Goal: Task Accomplishment & Management: Manage account settings

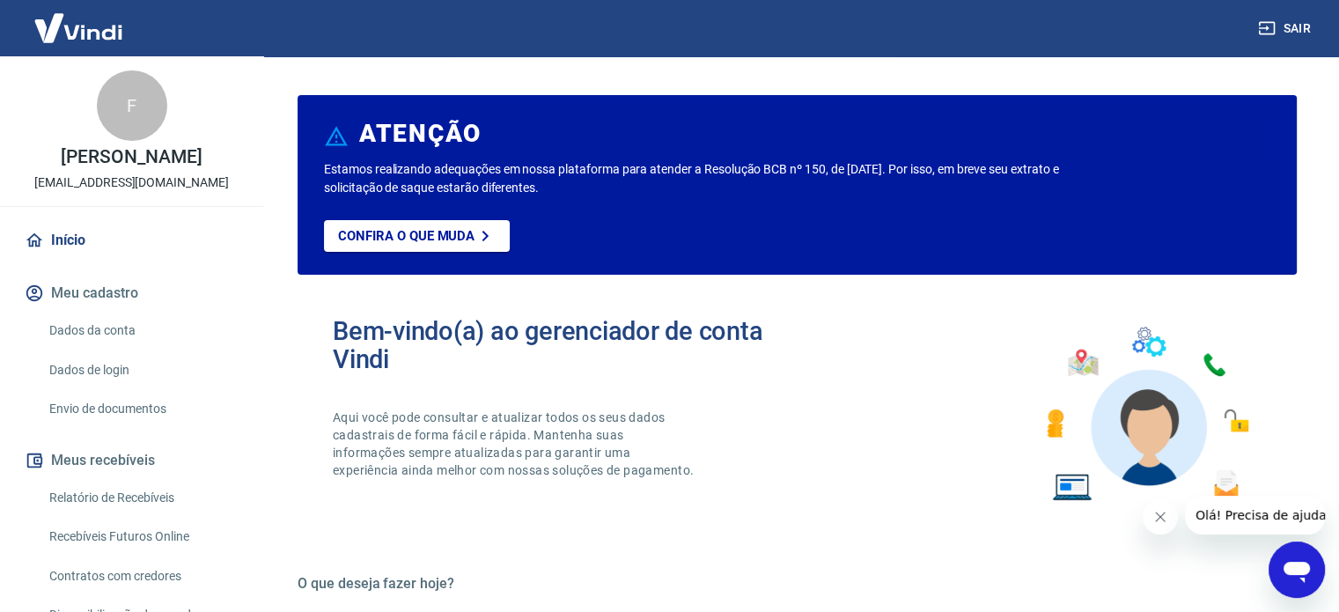
click at [114, 328] on link "Dados da conta" at bounding box center [142, 330] width 200 height 36
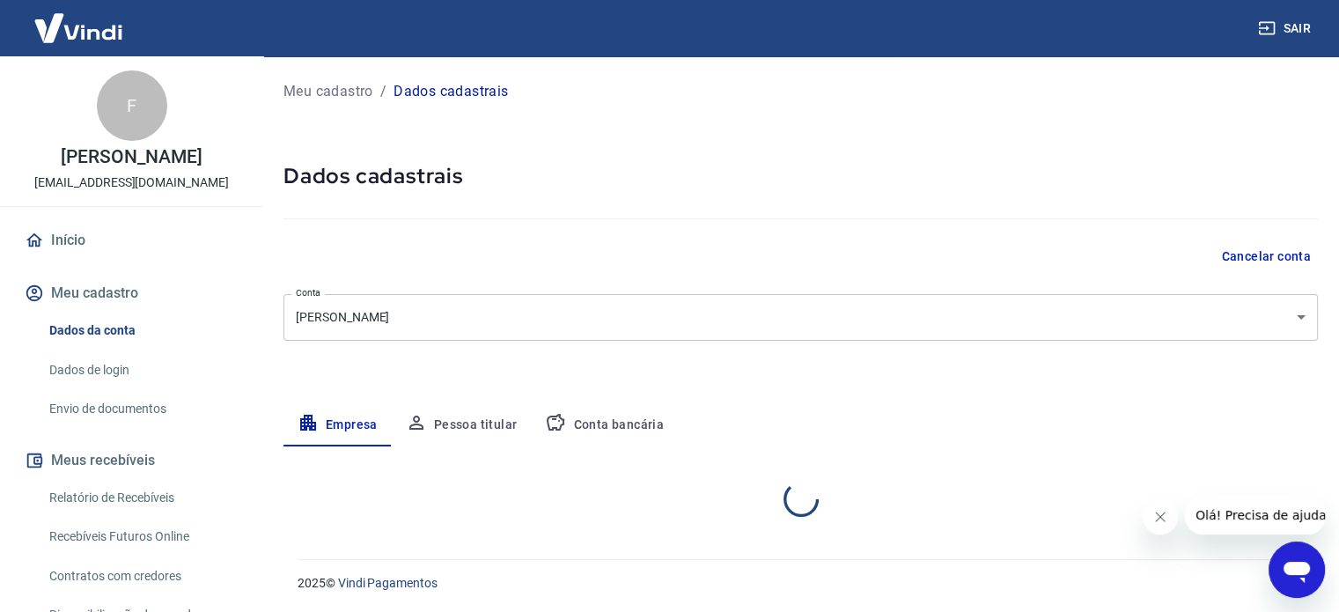
select select "PR"
select select "business"
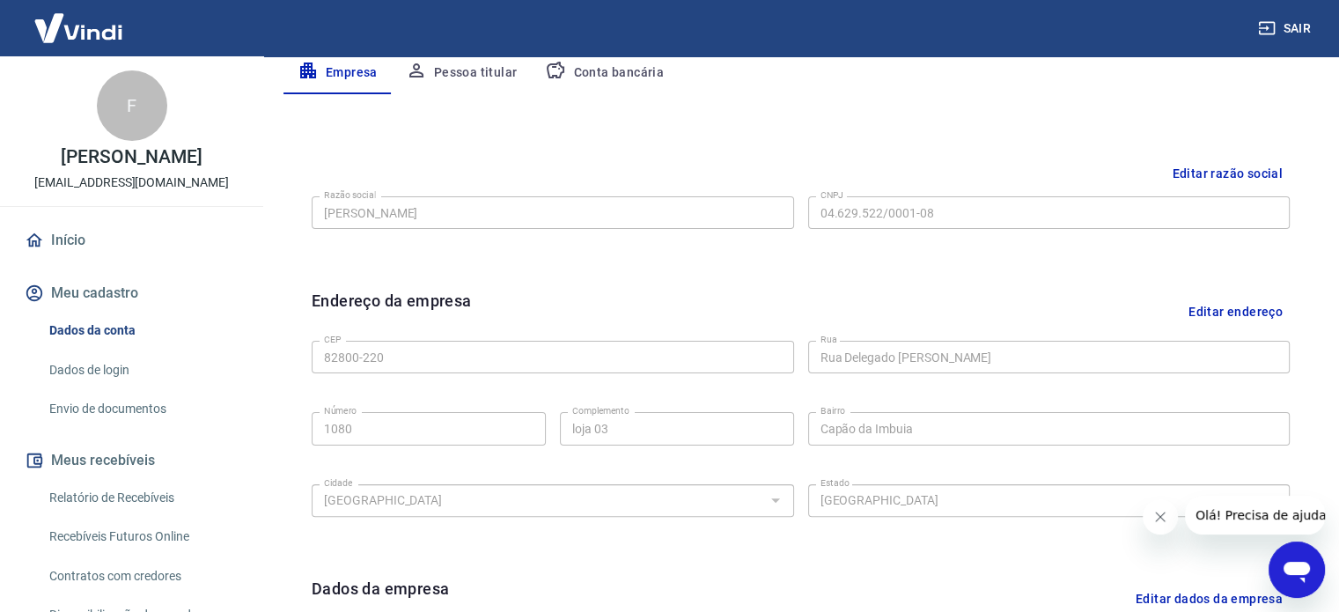
scroll to position [440, 0]
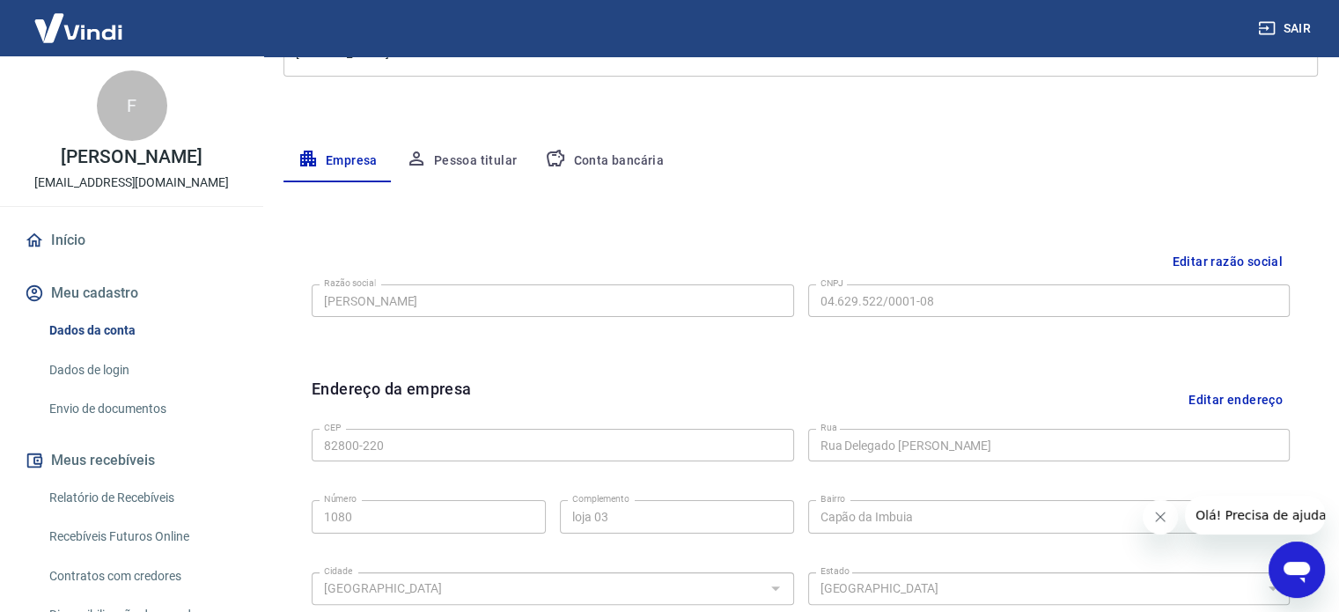
click at [457, 165] on button "Pessoa titular" at bounding box center [462, 161] width 140 height 42
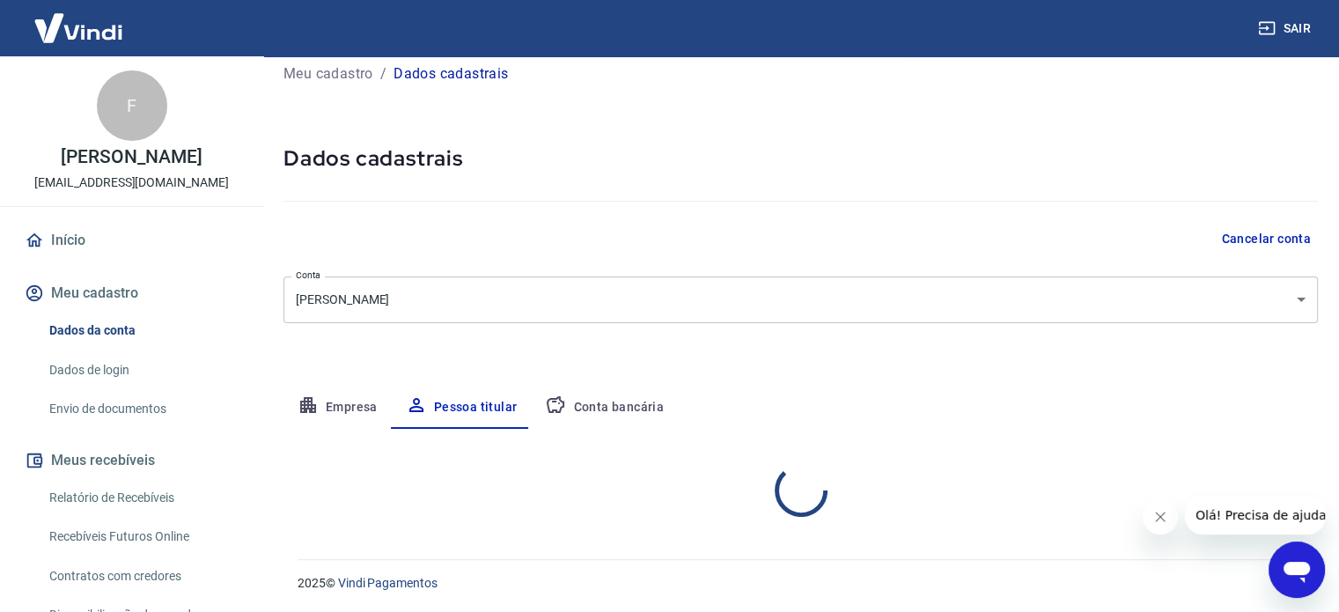
scroll to position [92, 0]
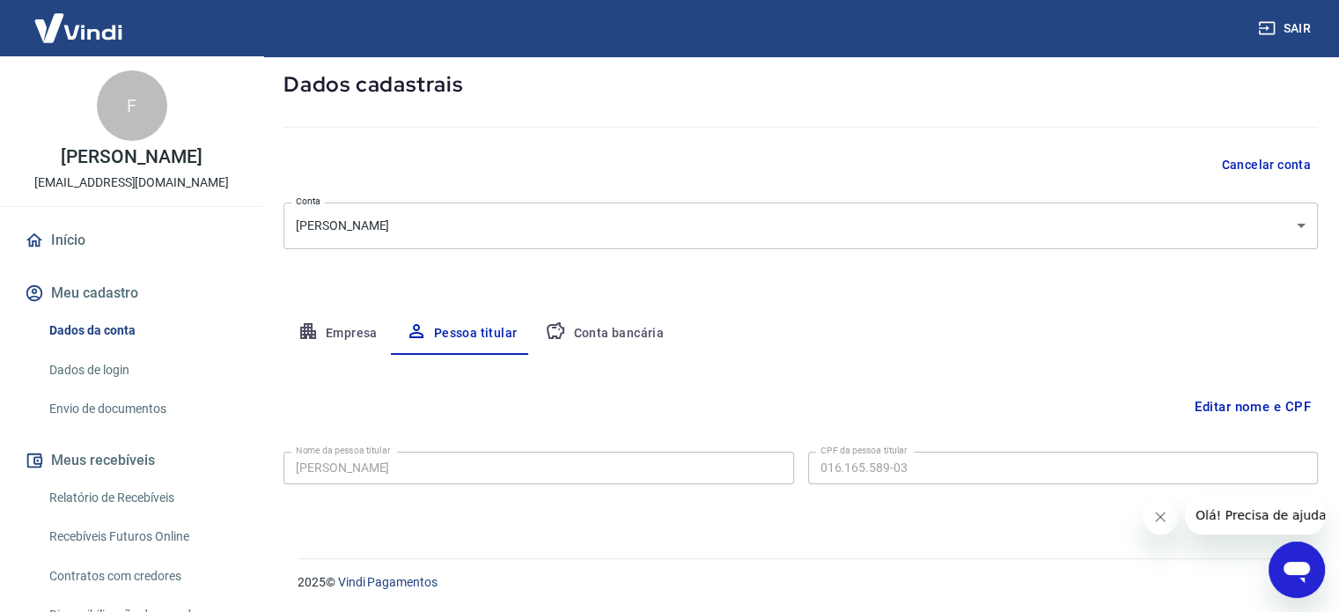
click at [613, 318] on button "Conta bancária" at bounding box center [604, 333] width 147 height 42
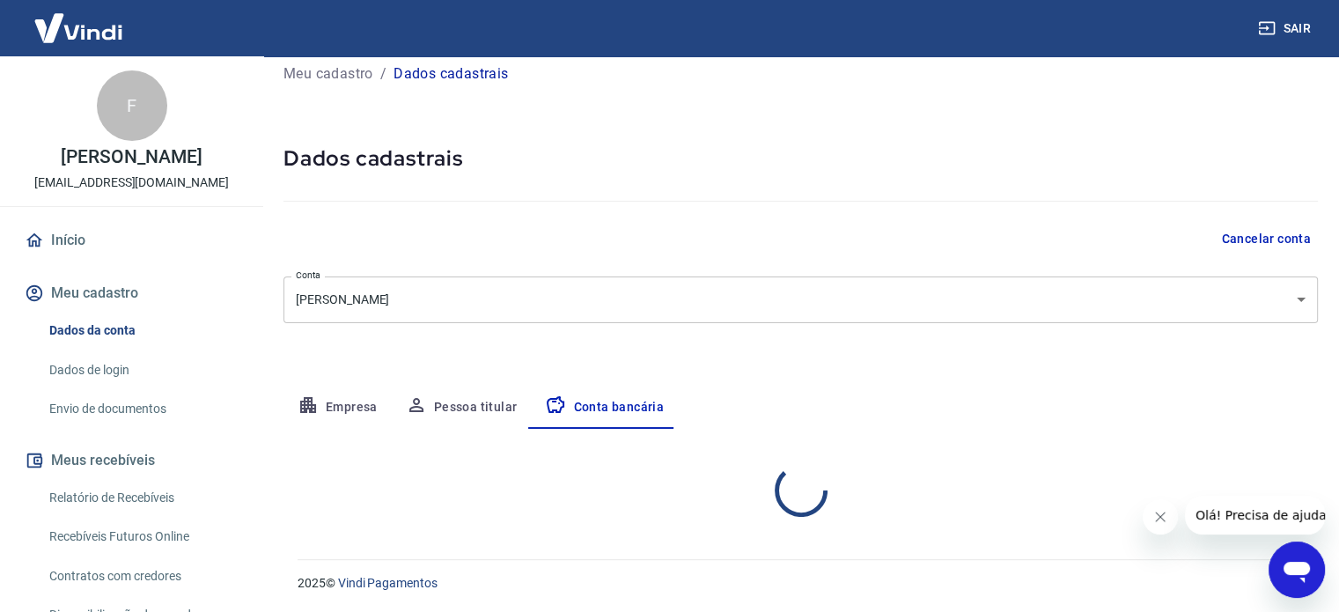
select select "1"
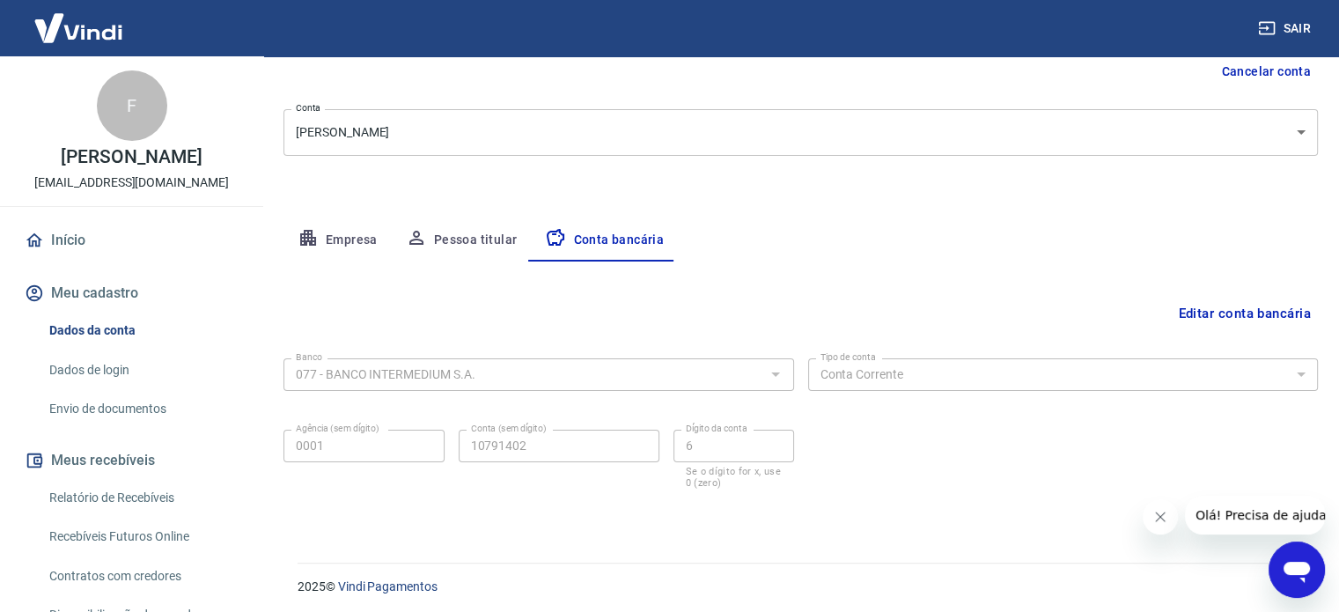
scroll to position [189, 0]
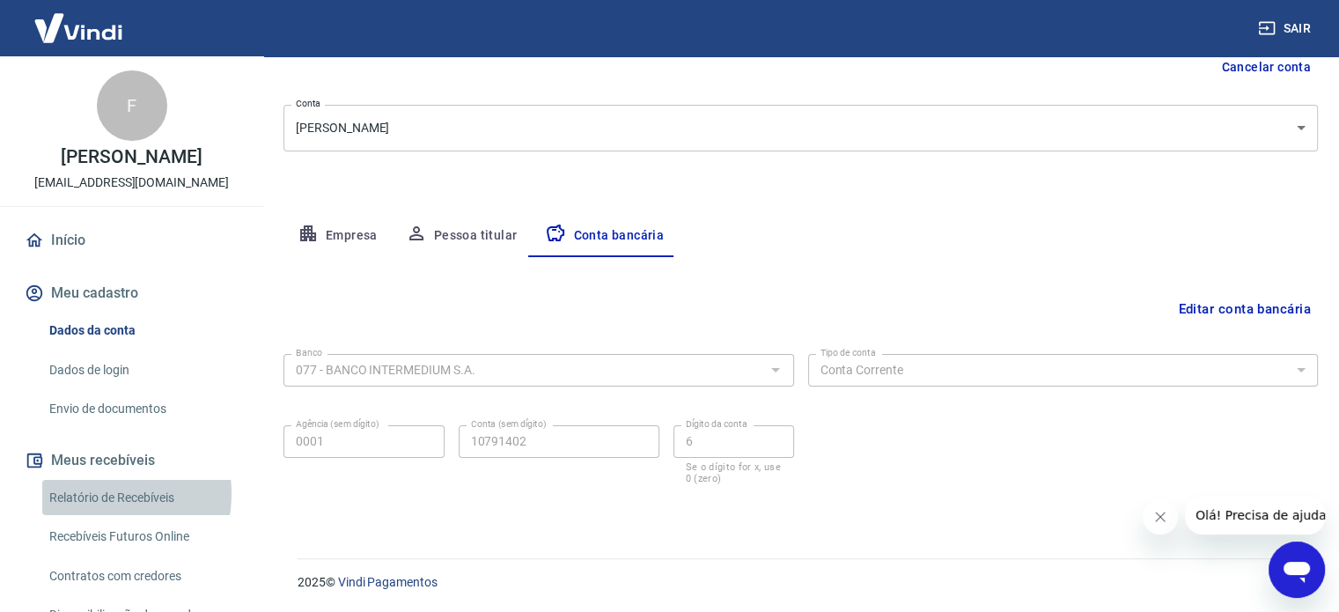
click at [100, 493] on link "Relatório de Recebíveis" at bounding box center [142, 498] width 200 height 36
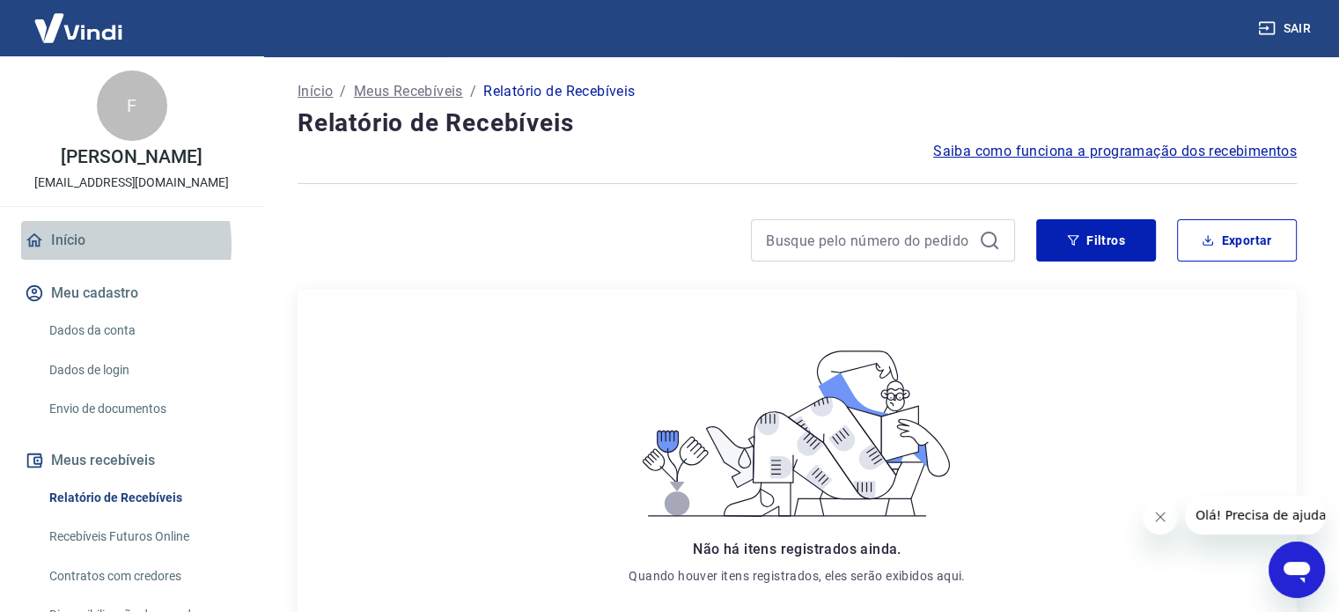
click at [67, 245] on link "Início" at bounding box center [131, 240] width 221 height 39
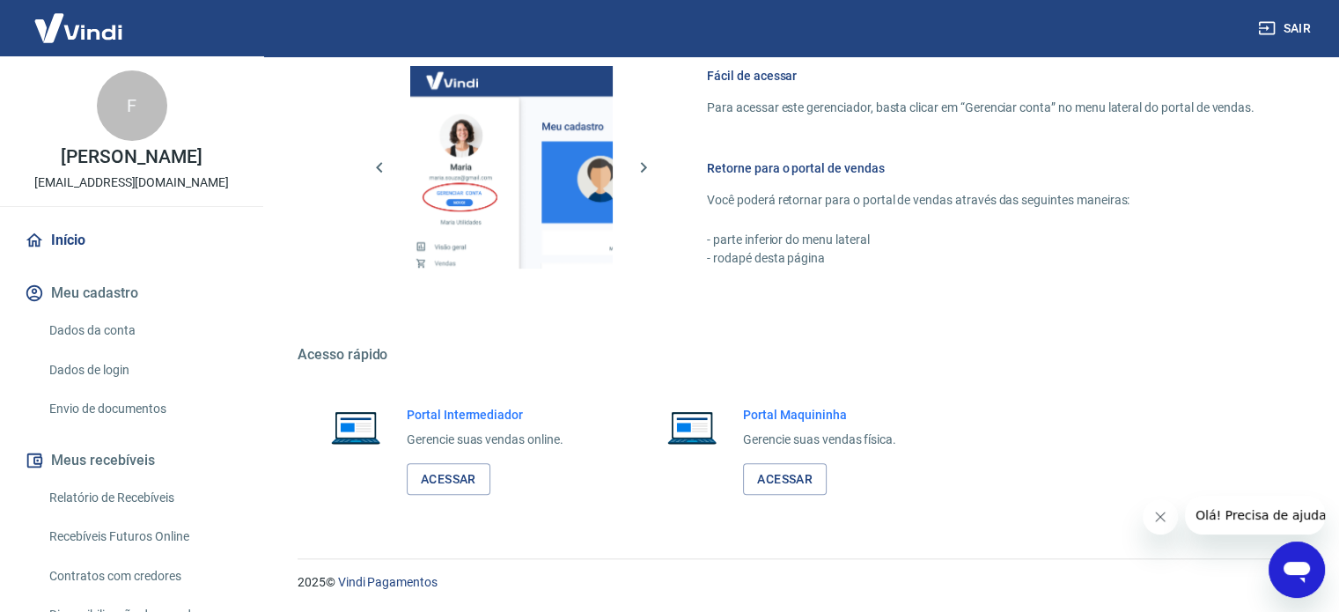
scroll to position [872, 0]
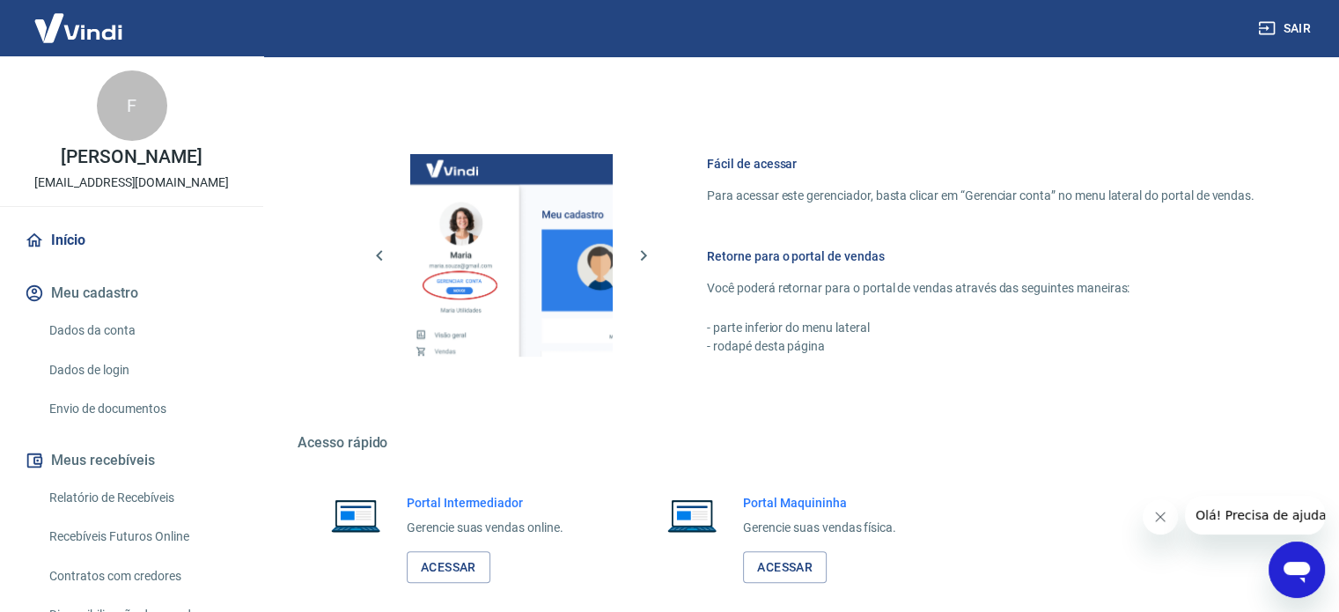
click at [67, 252] on link "Início" at bounding box center [131, 240] width 221 height 39
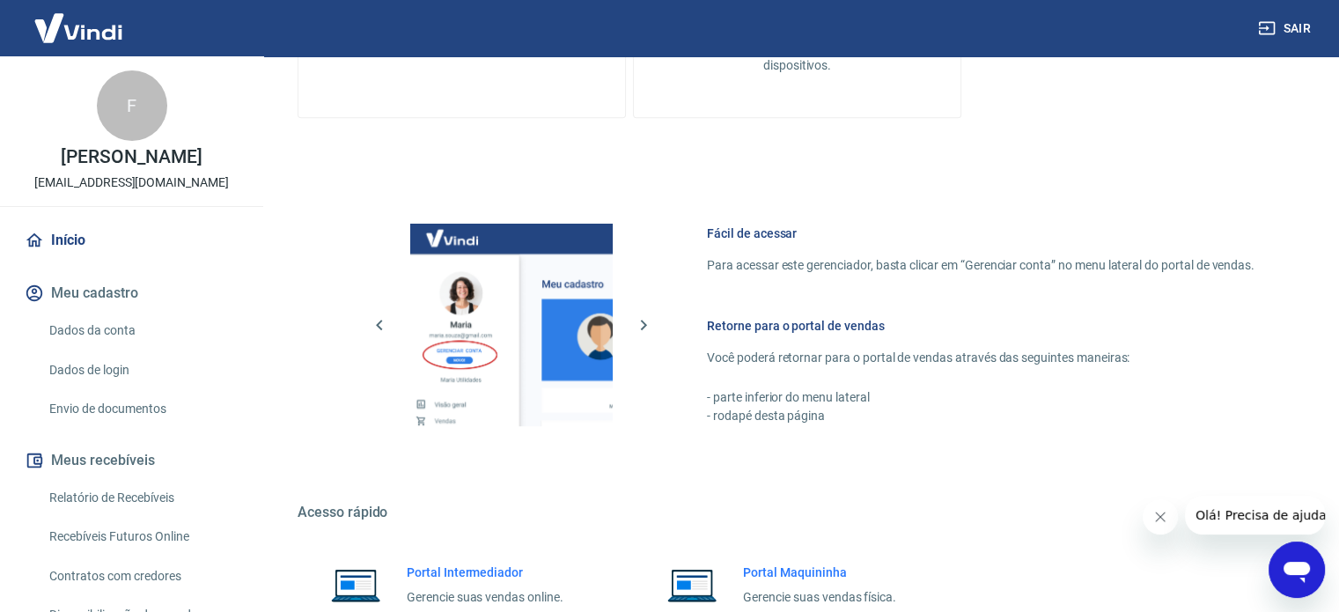
scroll to position [784, 0]
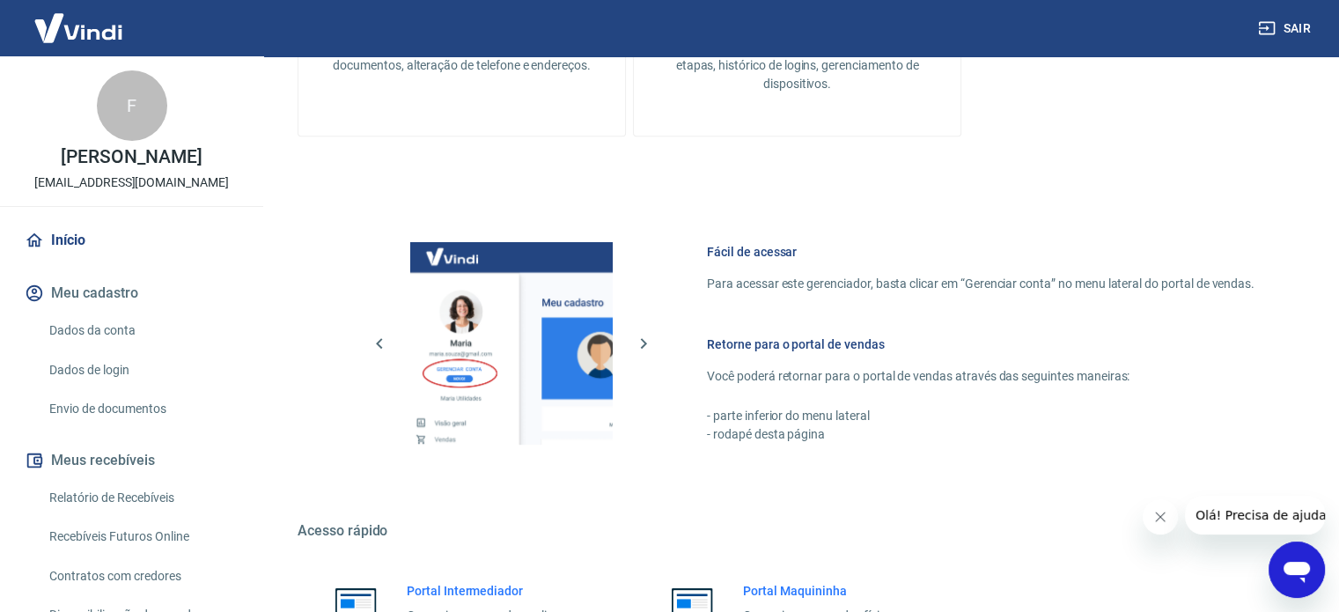
click at [92, 292] on button "Meu cadastro" at bounding box center [131, 293] width 221 height 39
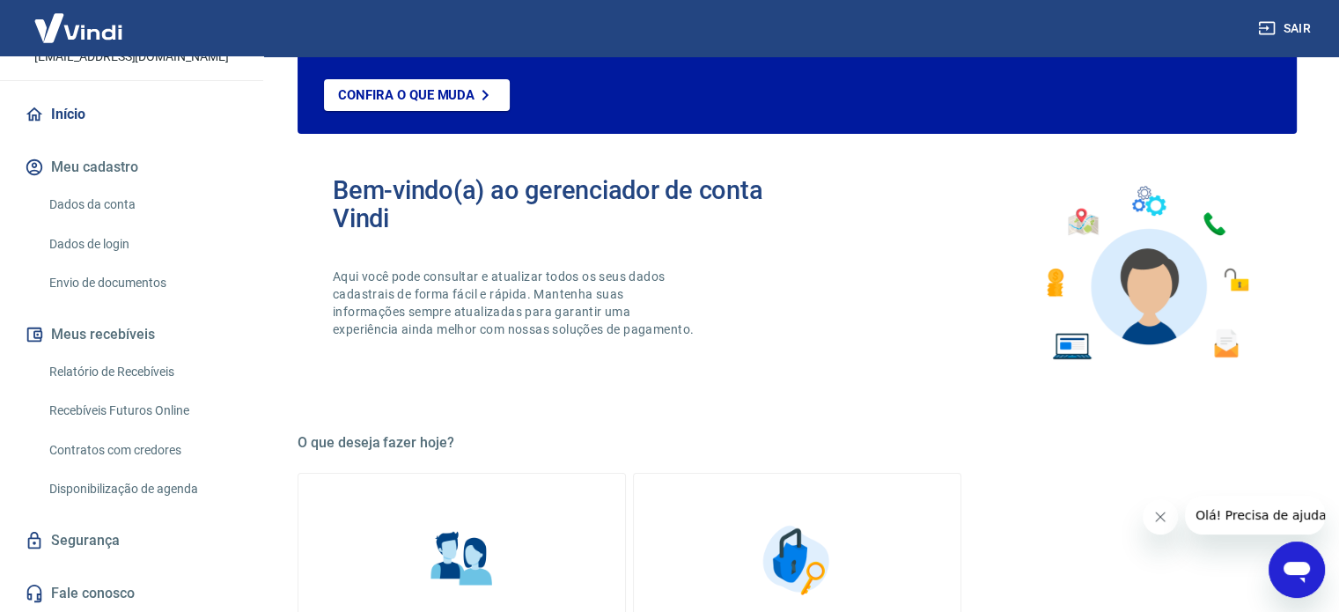
scroll to position [0, 0]
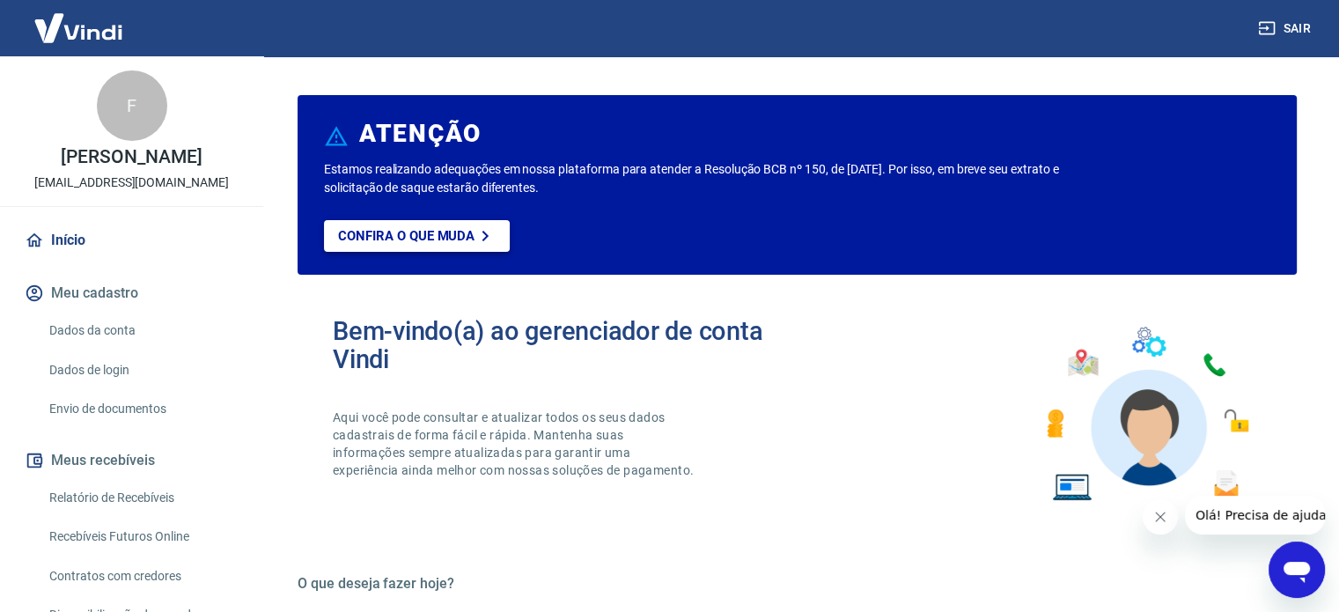
click at [454, 228] on p "Confira o que muda" at bounding box center [406, 236] width 136 height 16
click at [86, 332] on link "Dados da conta" at bounding box center [142, 330] width 200 height 36
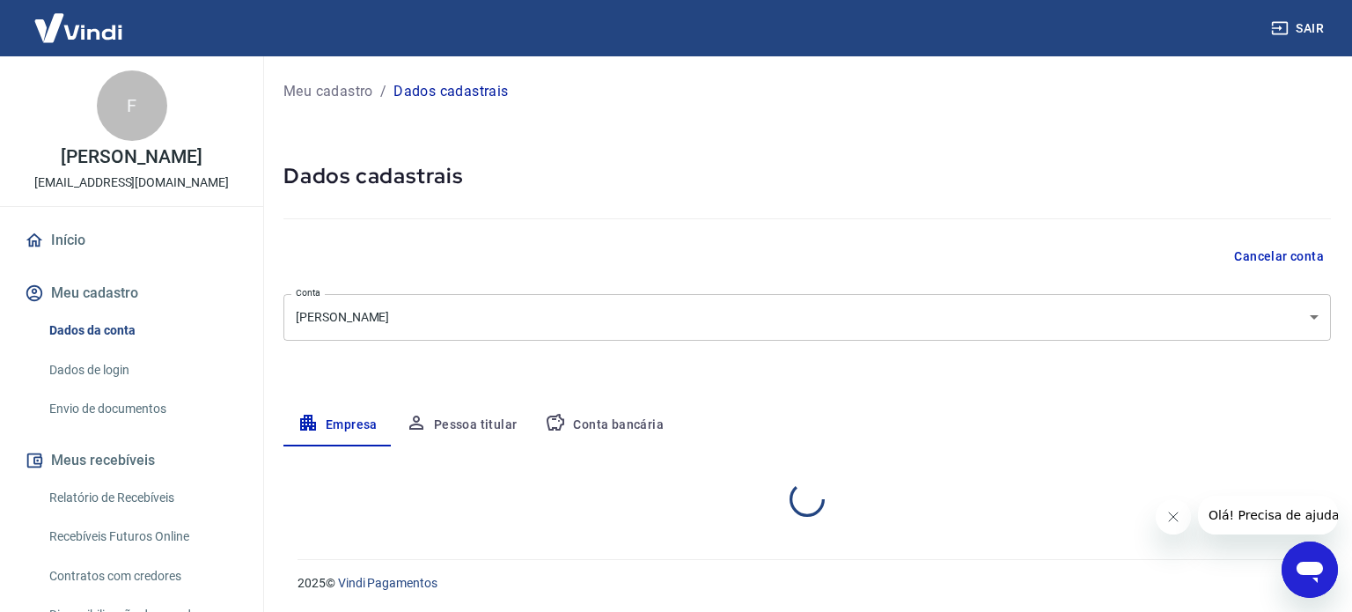
select select "PR"
select select "business"
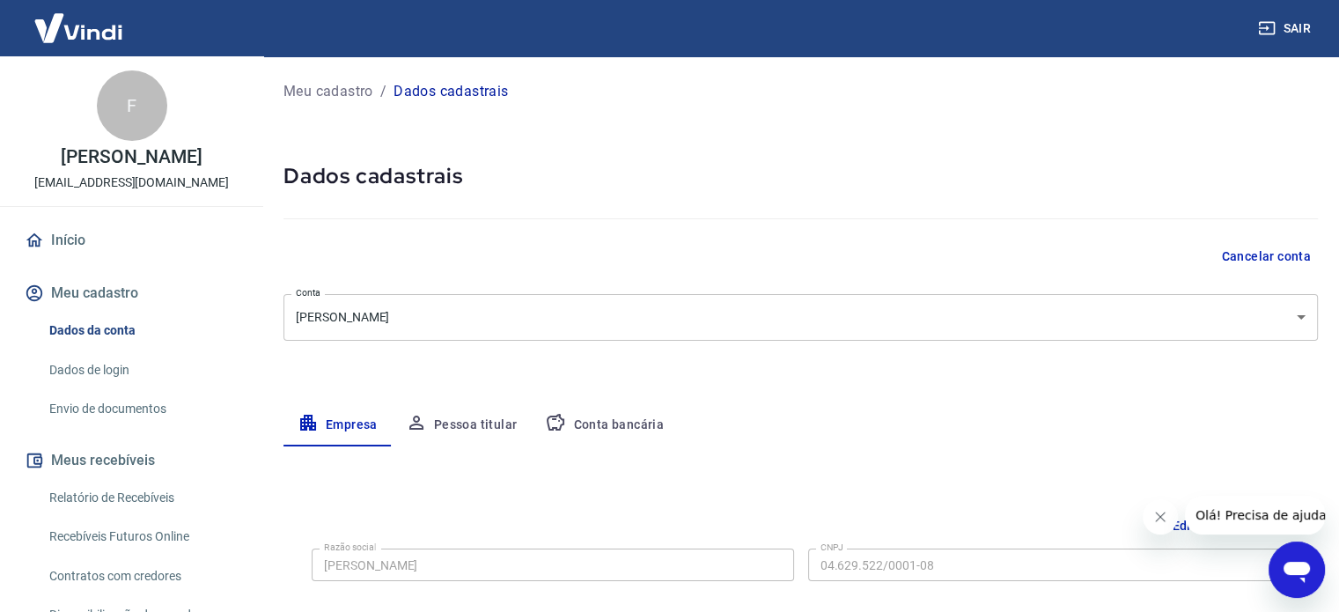
click at [81, 392] on link "Envio de documentos" at bounding box center [142, 409] width 200 height 36
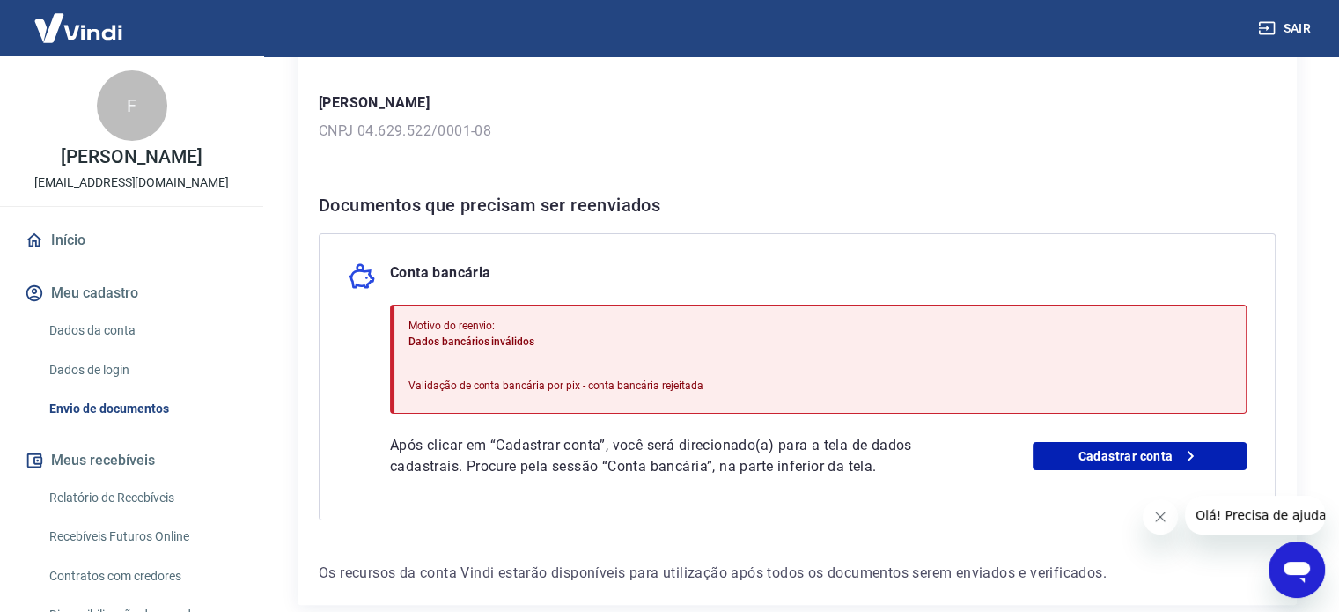
scroll to position [264, 0]
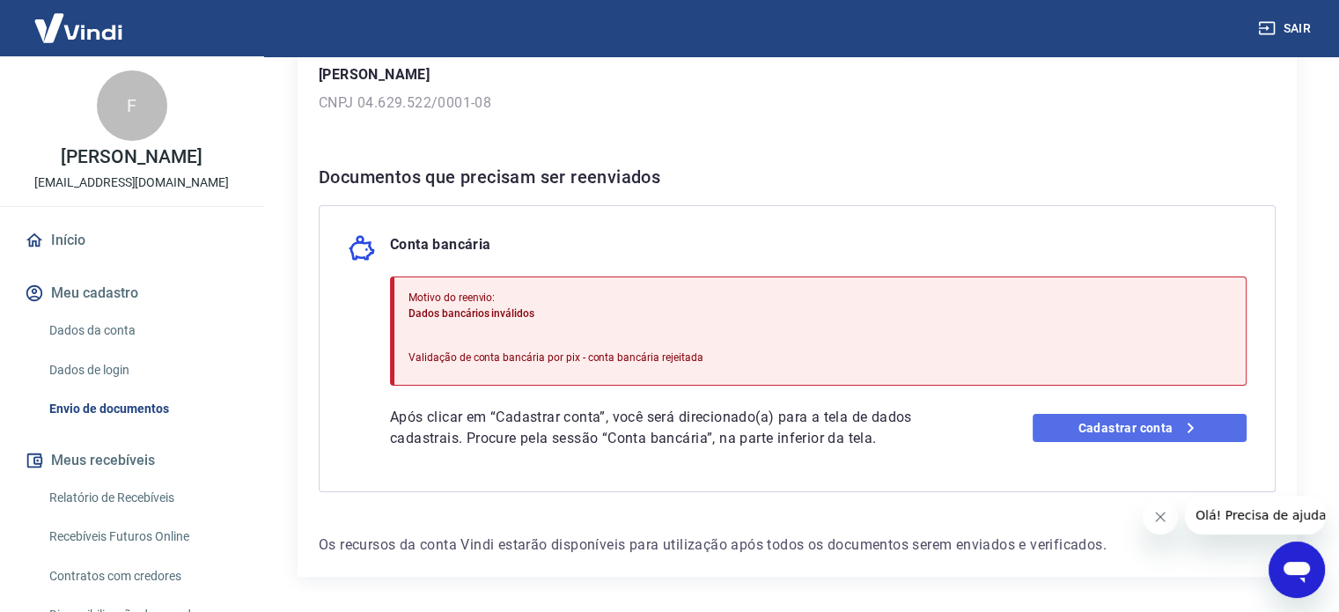
click at [1121, 428] on link "Cadastrar conta" at bounding box center [1139, 428] width 214 height 28
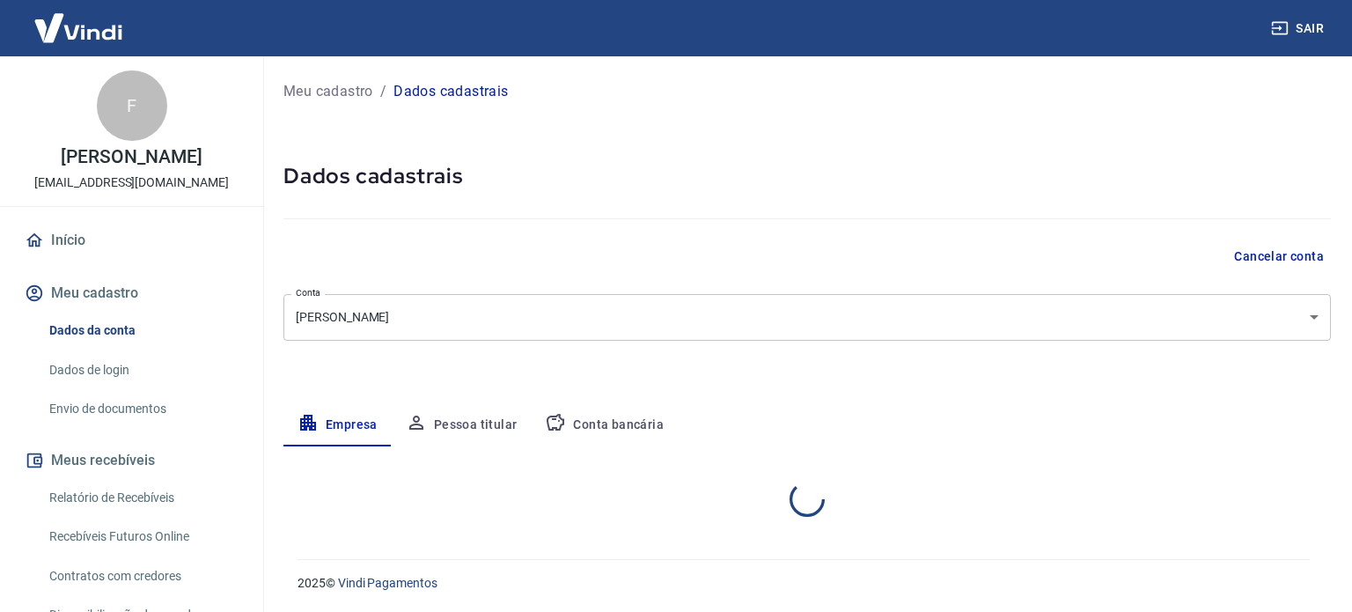
select select "PR"
select select "business"
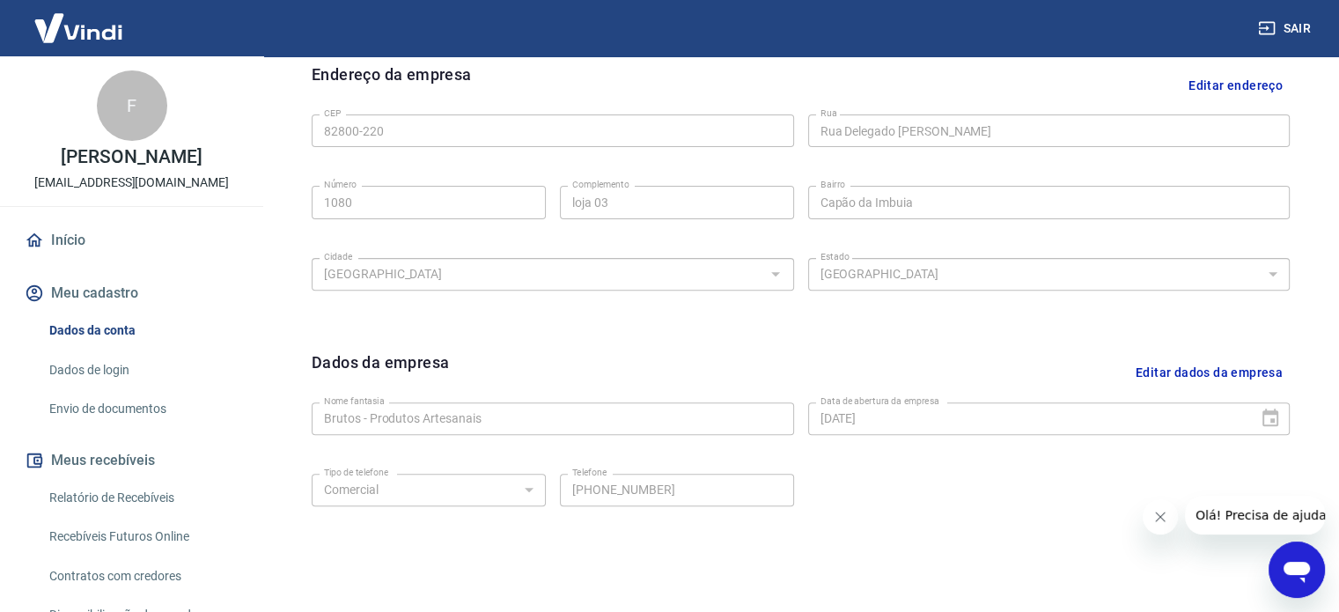
scroll to position [616, 0]
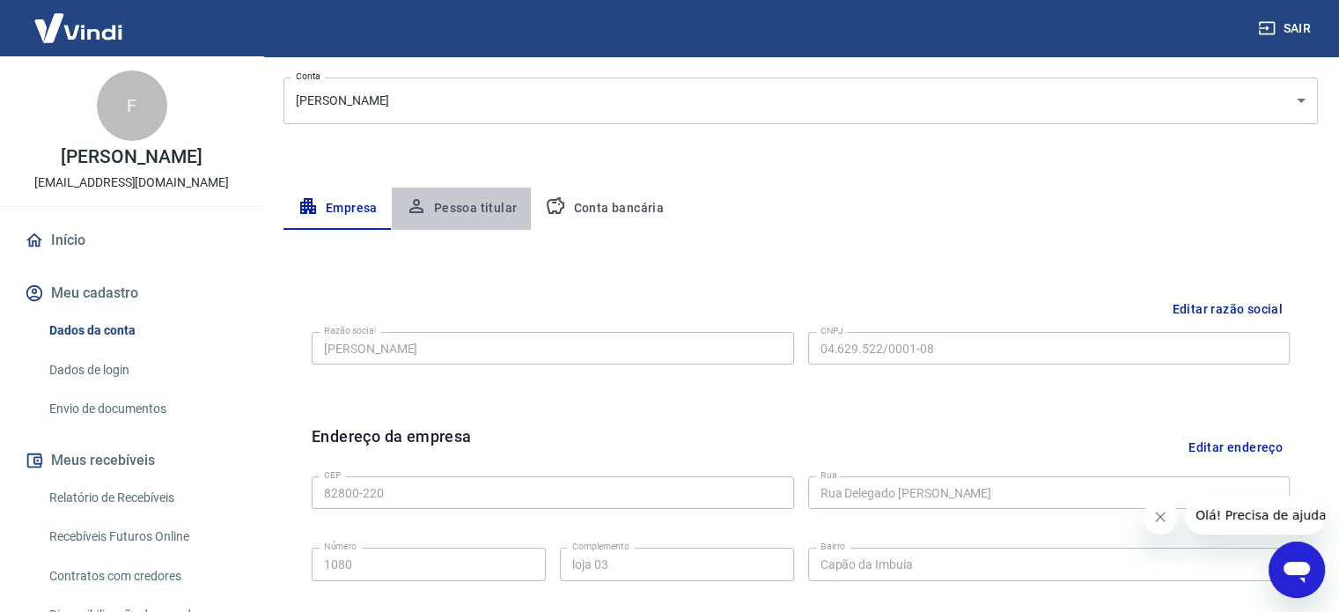
click at [431, 211] on button "Pessoa titular" at bounding box center [462, 208] width 140 height 42
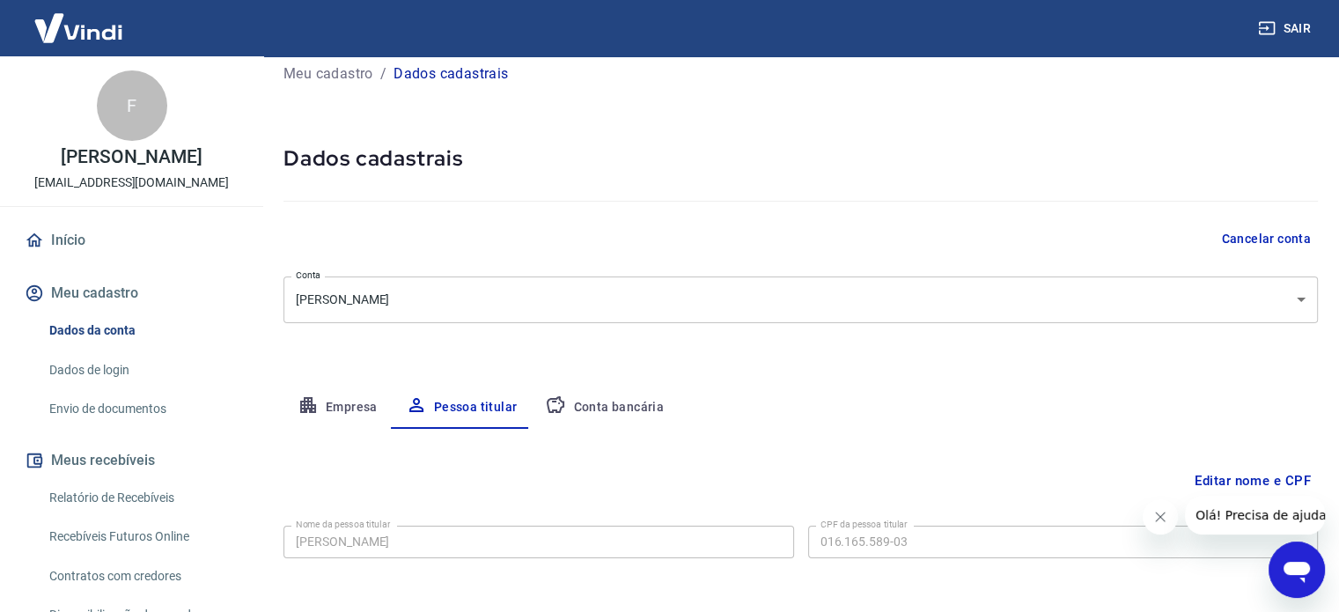
scroll to position [92, 0]
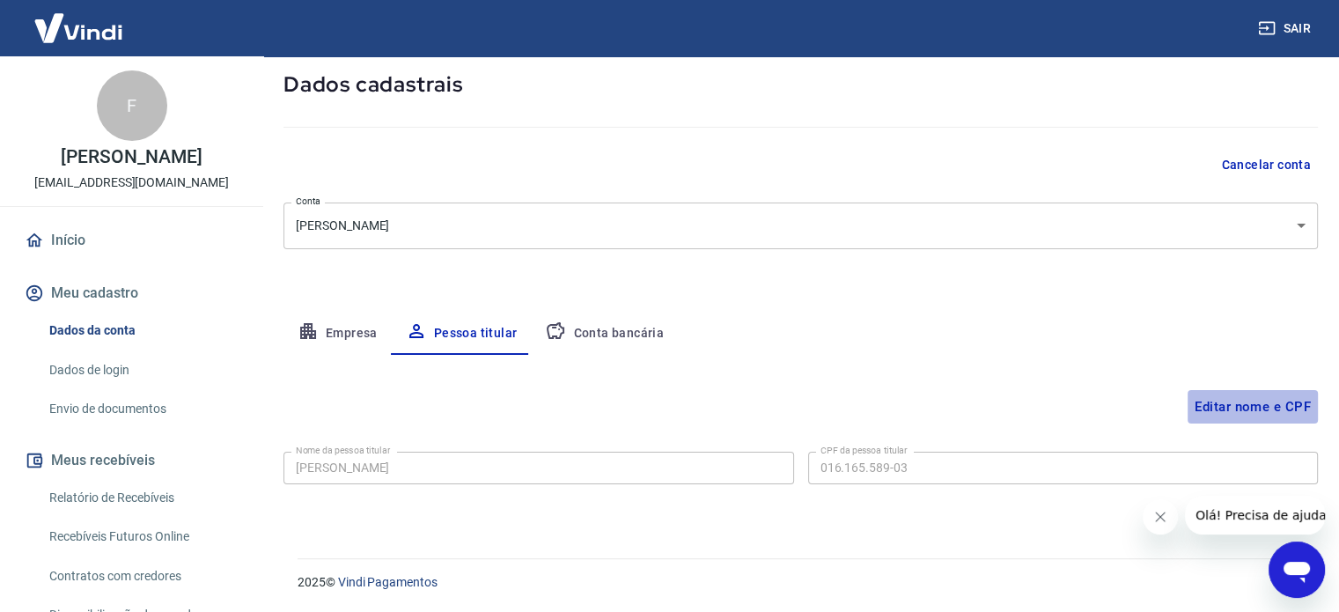
click at [1249, 396] on button "Editar nome e CPF" at bounding box center [1252, 406] width 130 height 33
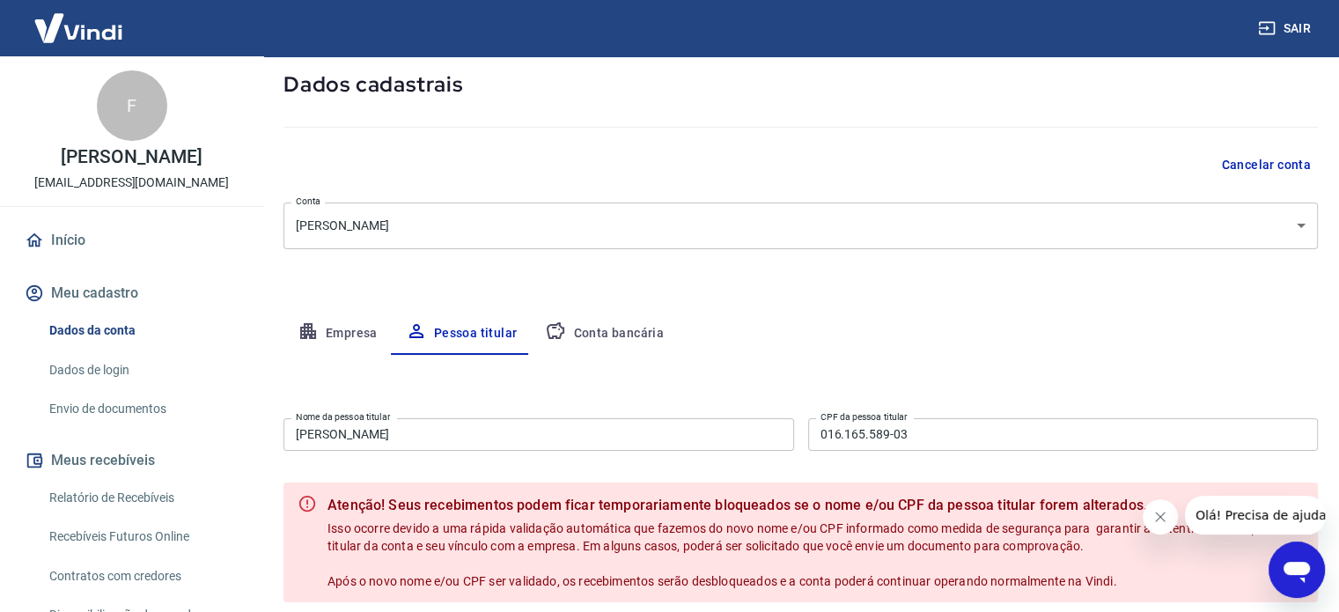
scroll to position [180, 0]
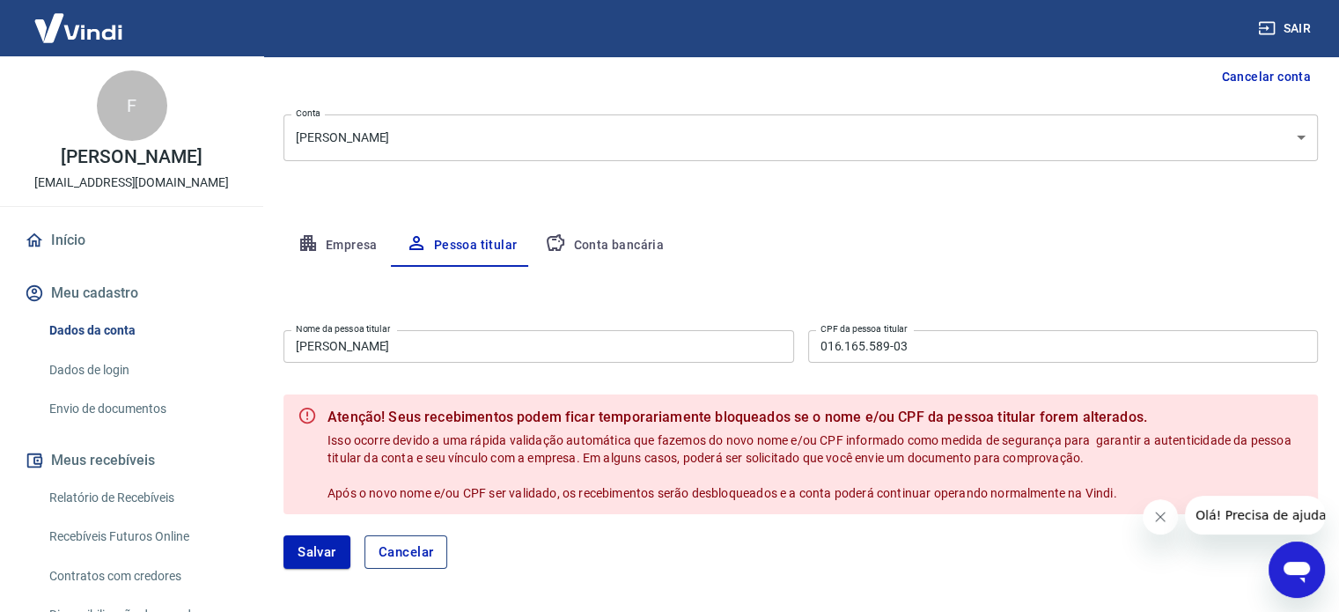
click at [391, 546] on button "Cancelar" at bounding box center [406, 551] width 84 height 33
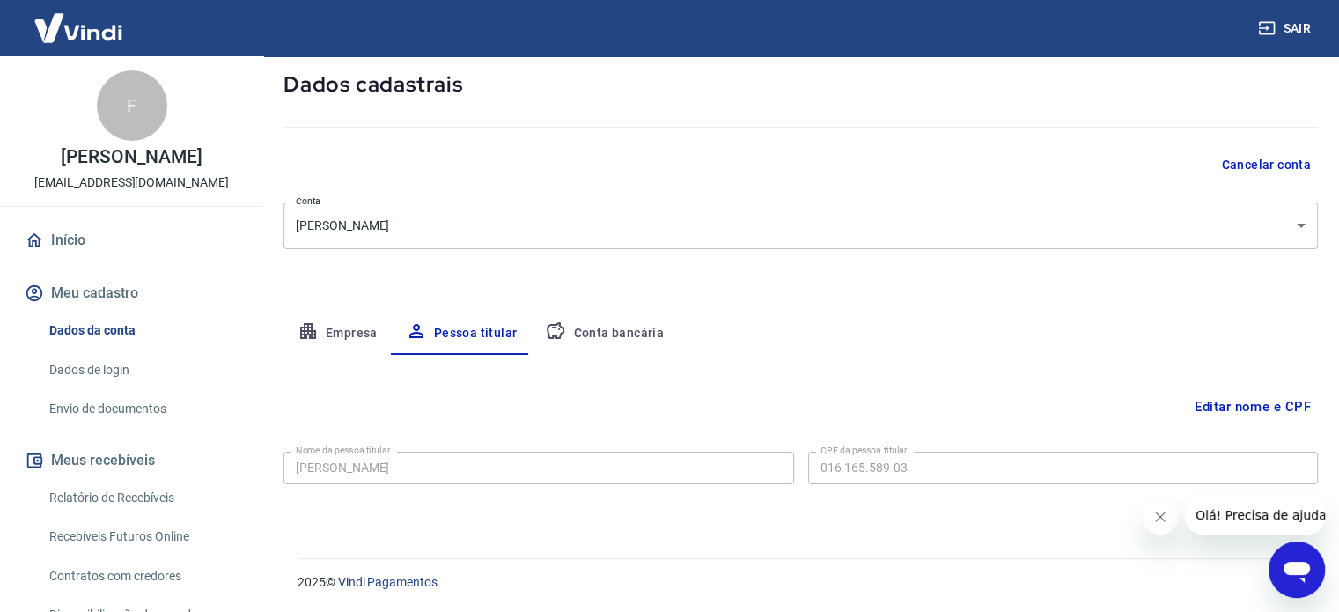
click at [598, 330] on button "Conta bancária" at bounding box center [604, 333] width 147 height 42
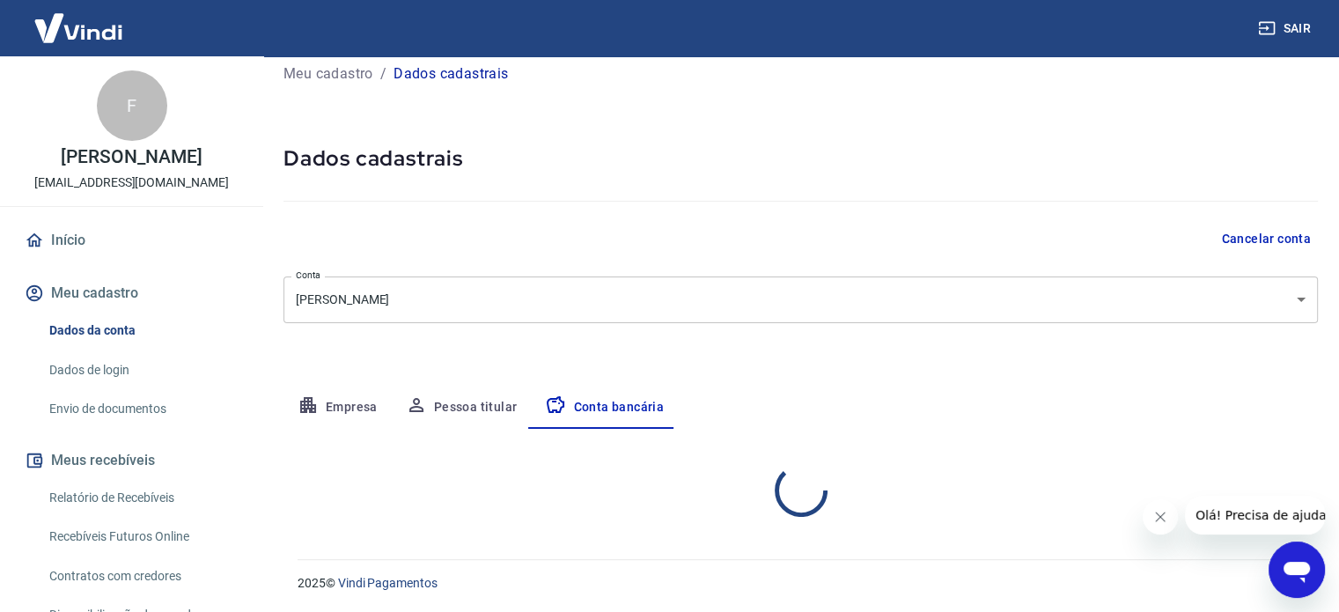
select select "1"
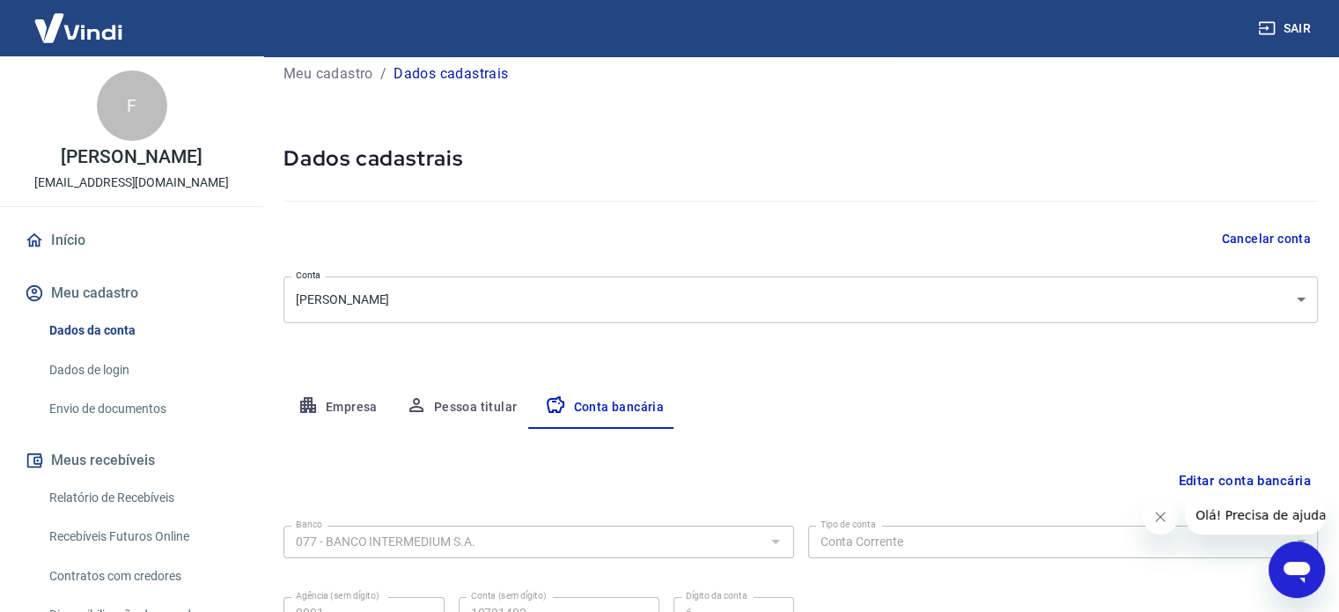
scroll to position [92, 0]
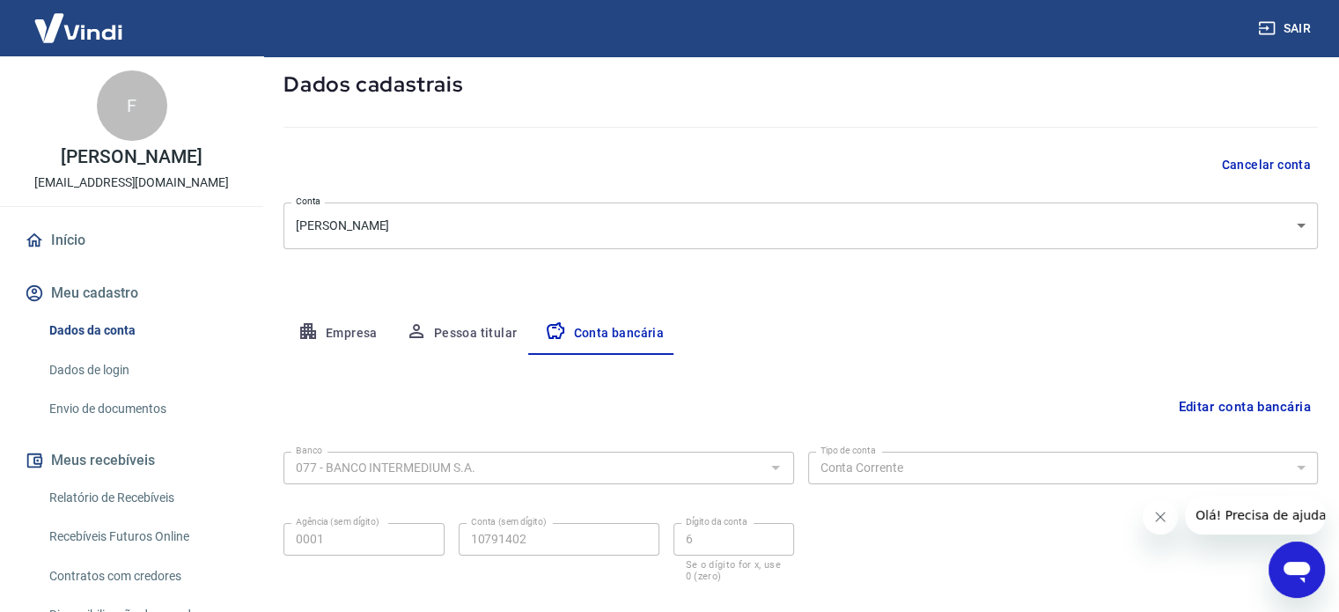
click at [1231, 412] on button "Editar conta bancária" at bounding box center [1244, 406] width 147 height 33
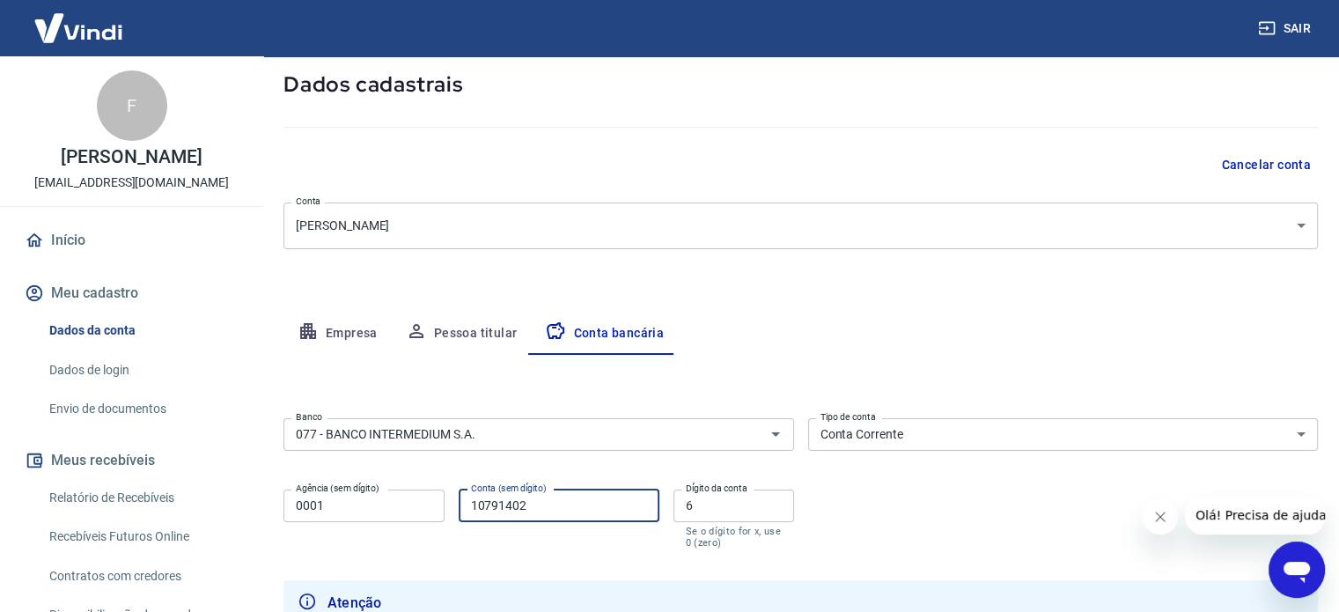
drag, startPoint x: 540, startPoint y: 505, endPoint x: 428, endPoint y: 505, distance: 111.8
click at [428, 505] on div "Agência (sem dígito) 0001 Agência (sem dígito) Conta (sem dígito) 10791402 Cont…" at bounding box center [538, 517] width 511 height 70
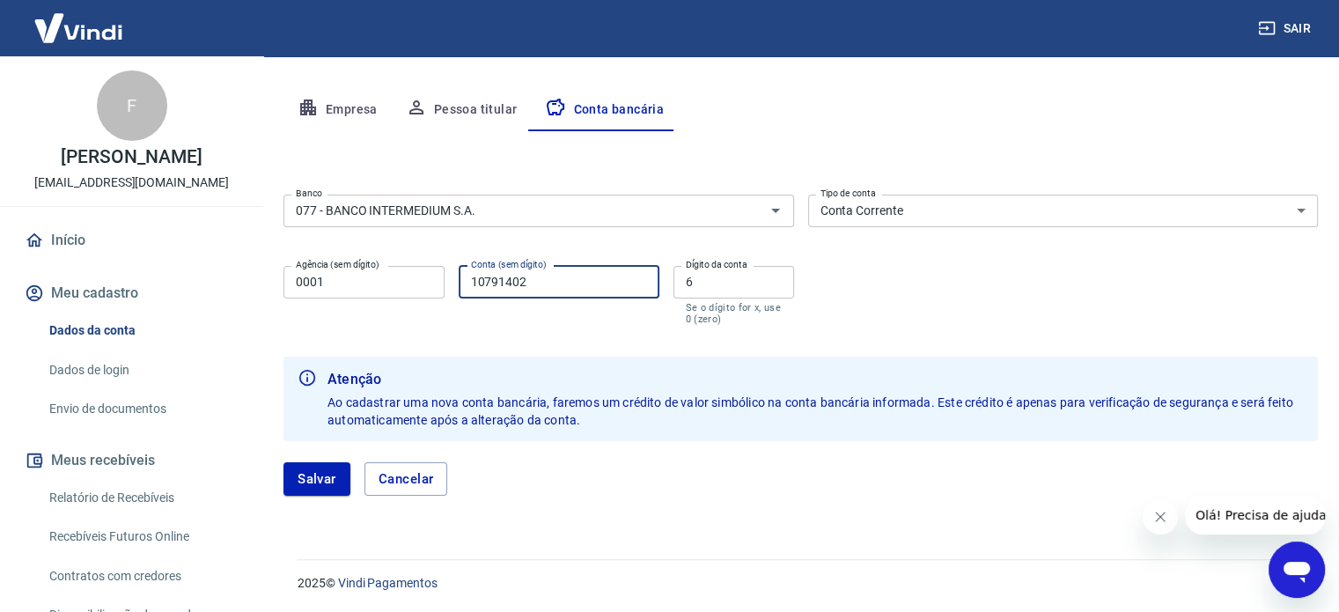
scroll to position [316, 0]
click at [317, 474] on button "Salvar" at bounding box center [316, 477] width 67 height 33
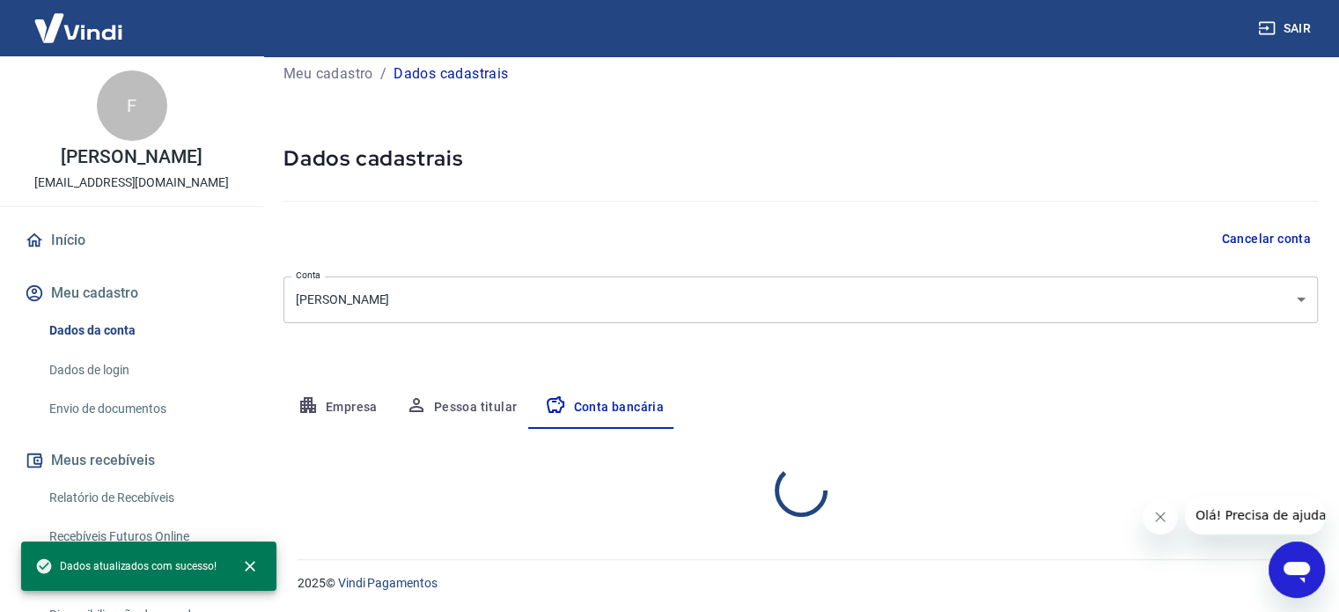
select select "1"
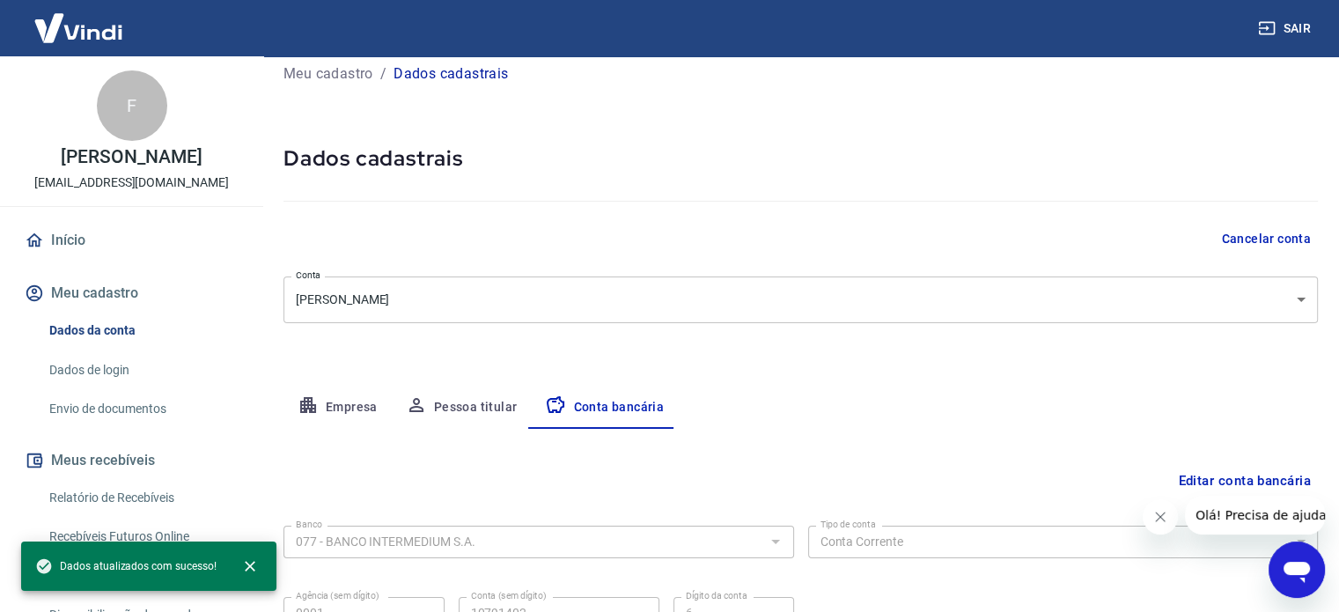
scroll to position [189, 0]
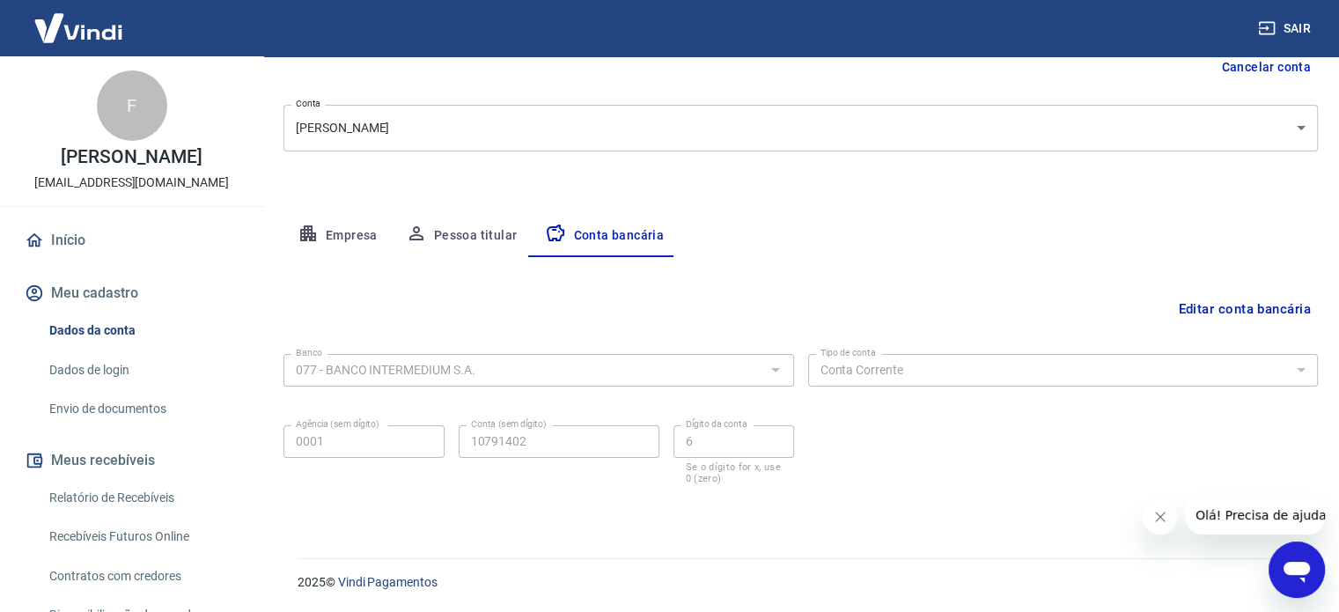
click at [1310, 576] on icon "Abrir janela de mensagens" at bounding box center [1297, 570] width 32 height 32
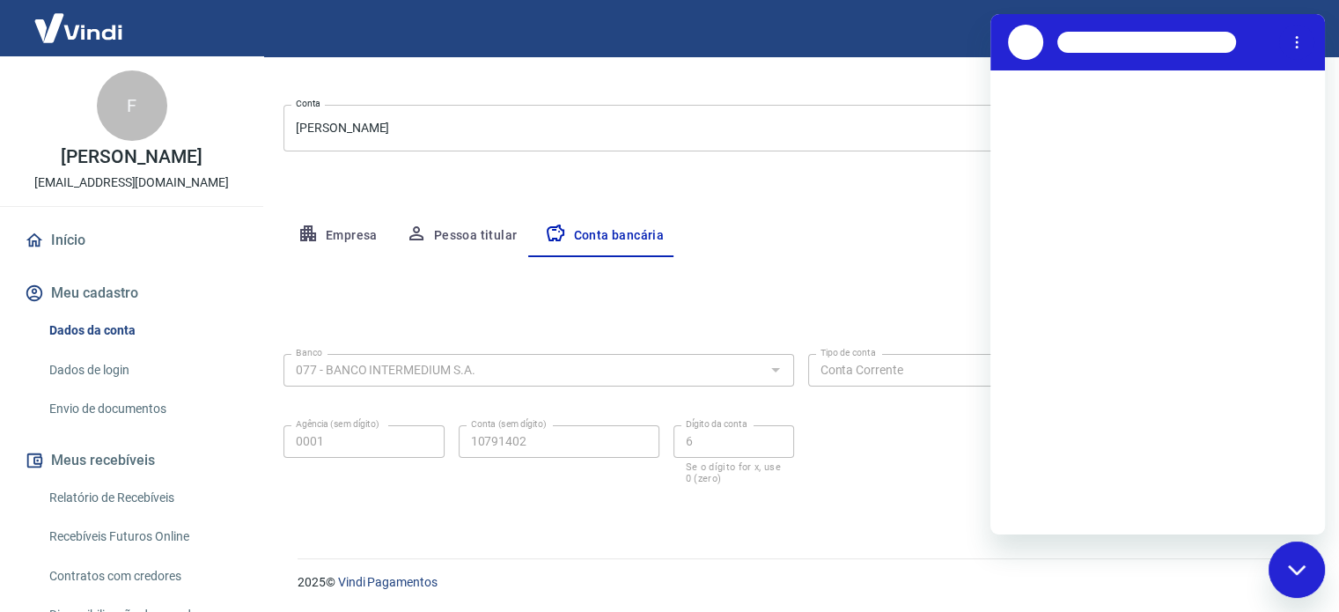
scroll to position [0, 0]
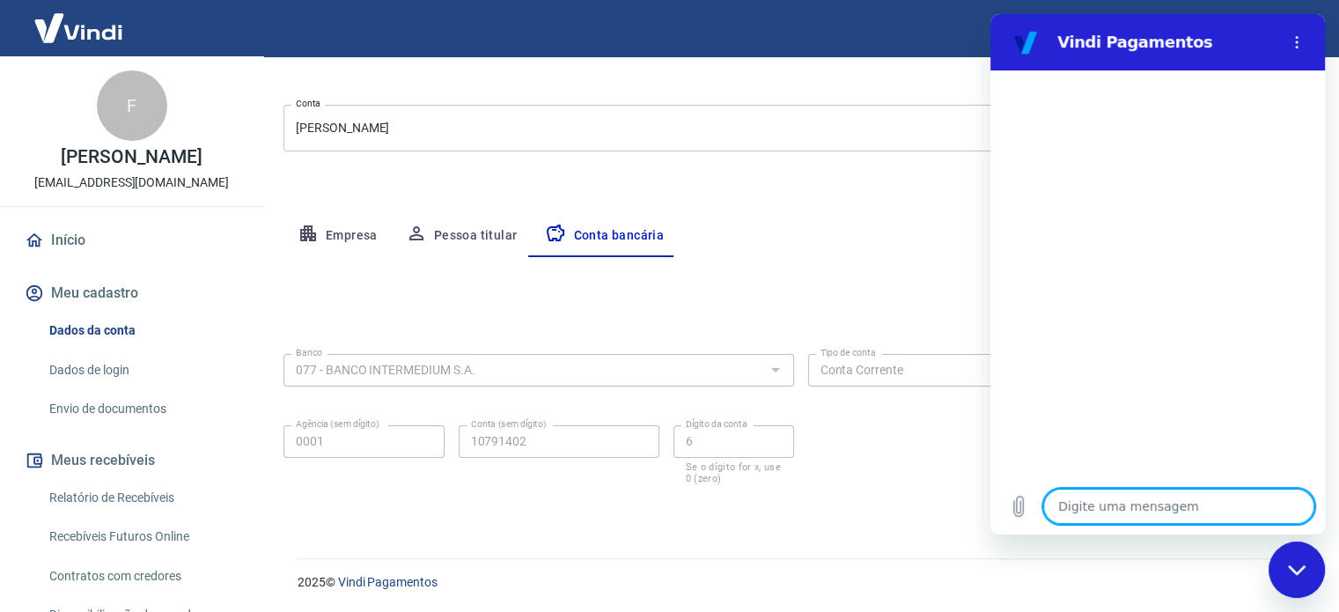
type textarea "O"
type textarea "x"
type textarea "Ol"
type textarea "x"
type textarea "Ola"
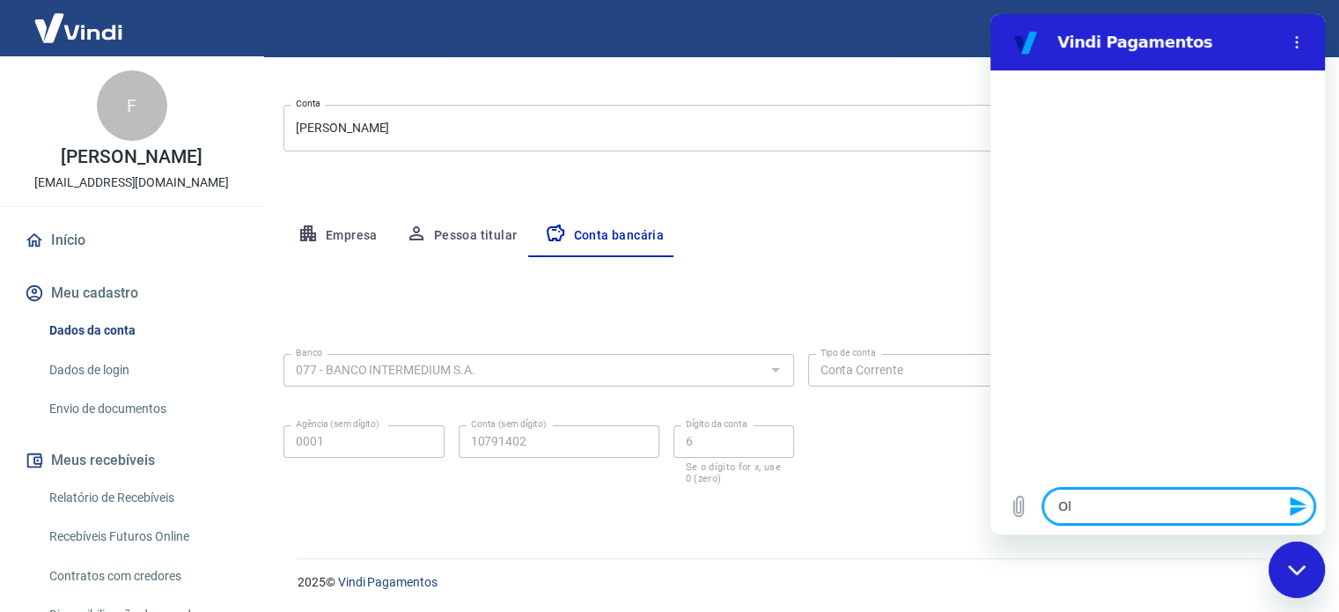
type textarea "x"
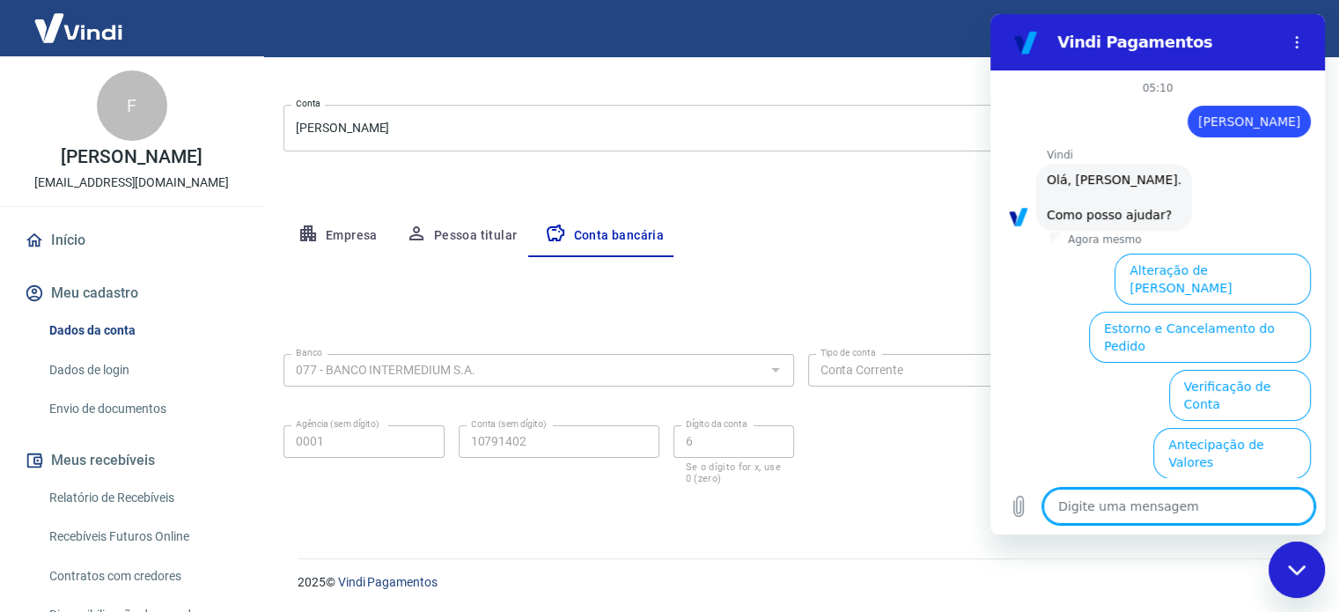
scroll to position [134, 0]
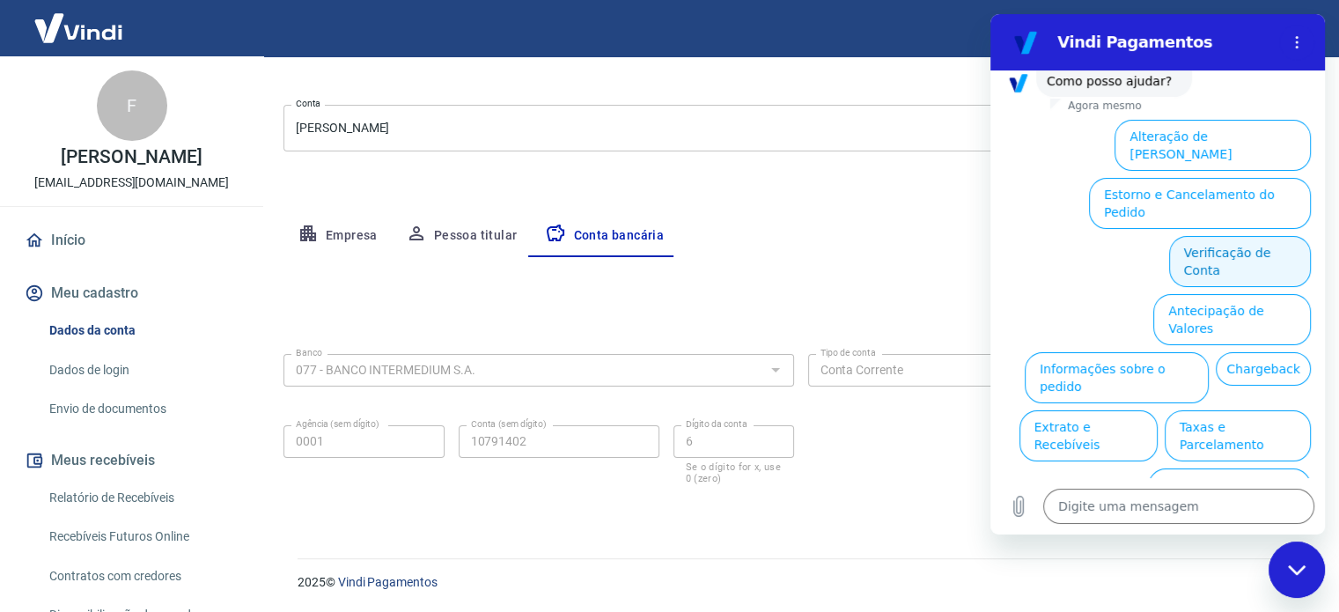
click at [1226, 236] on button "Verificação de Conta" at bounding box center [1240, 261] width 142 height 51
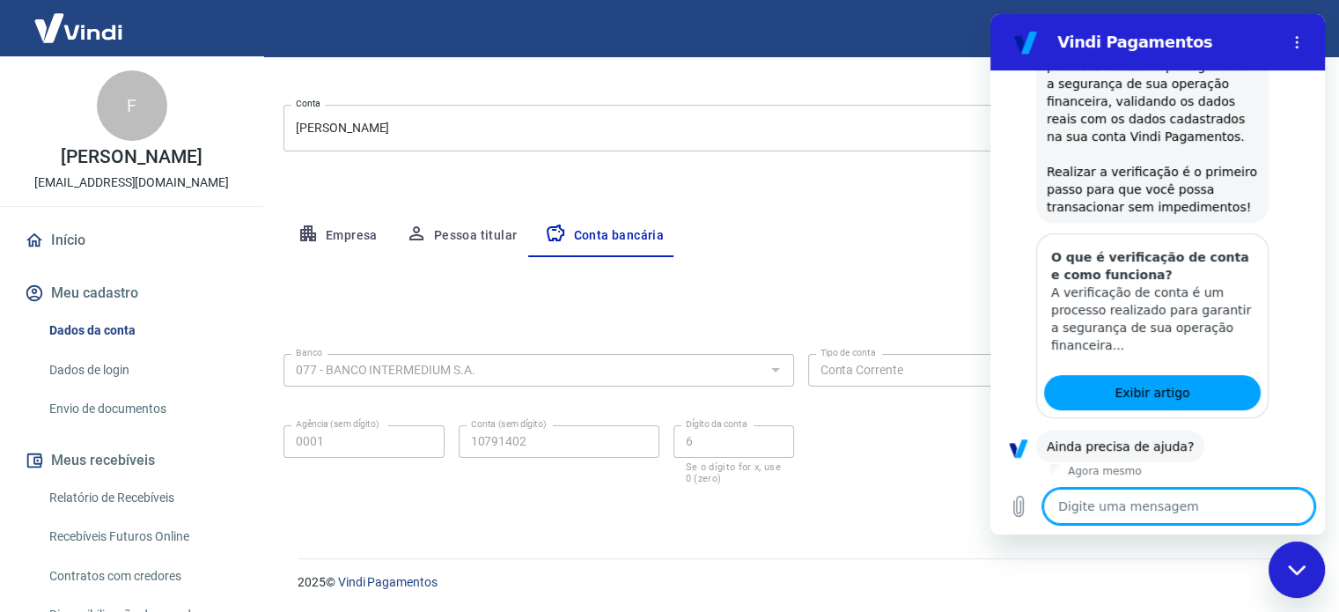
scroll to position [310, 0]
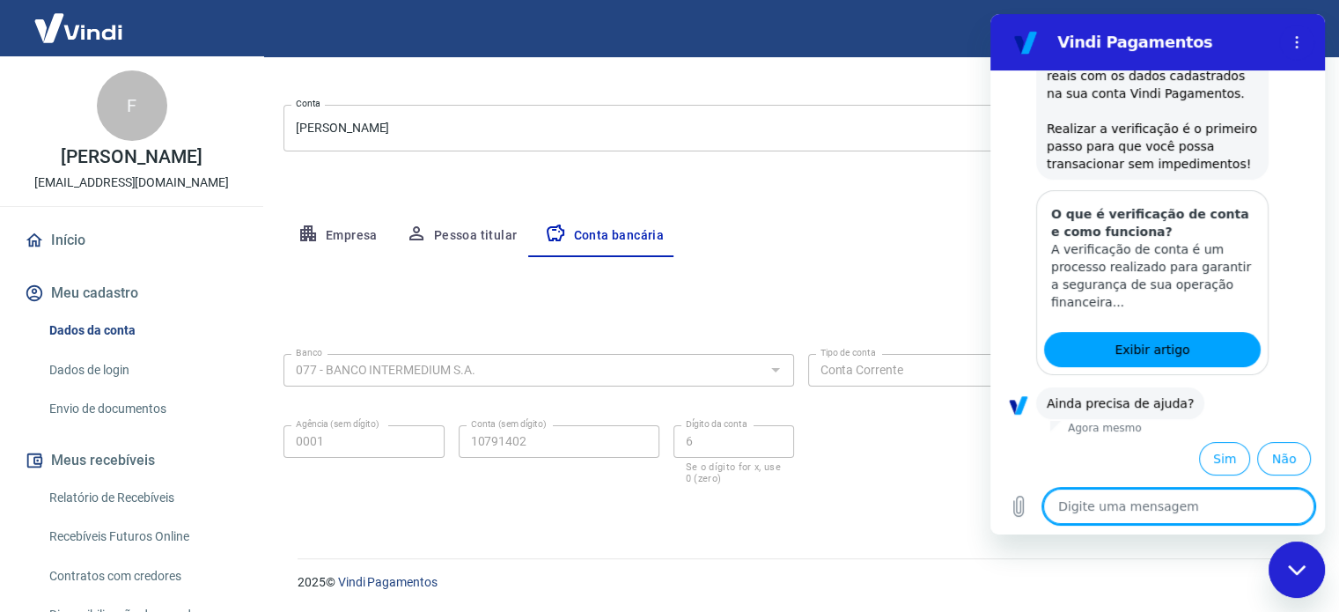
click at [415, 305] on div "Editar conta bancária" at bounding box center [800, 308] width 1034 height 33
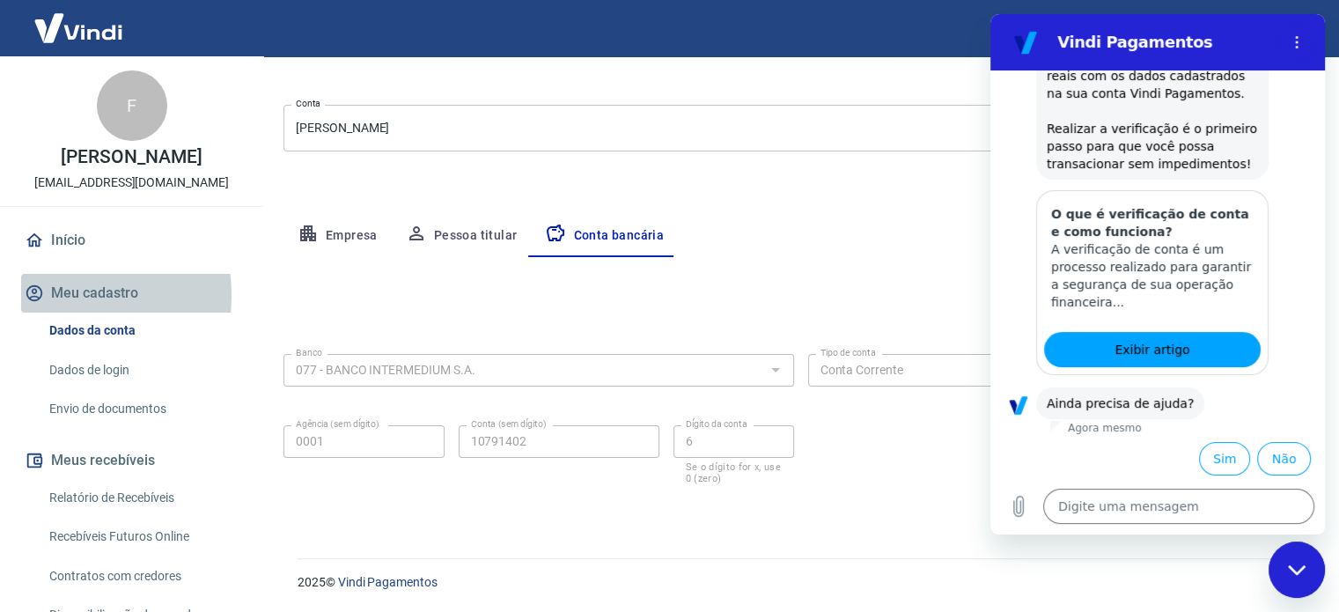
click at [56, 295] on button "Meu cadastro" at bounding box center [131, 293] width 221 height 39
click at [99, 334] on link "Dados da conta" at bounding box center [142, 330] width 200 height 36
drag, startPoint x: 1314, startPoint y: 555, endPoint x: 1913, endPoint y: 1106, distance: 813.6
click at [1314, 555] on div "Fechar janela de mensagens" at bounding box center [1296, 569] width 53 height 53
type textarea "x"
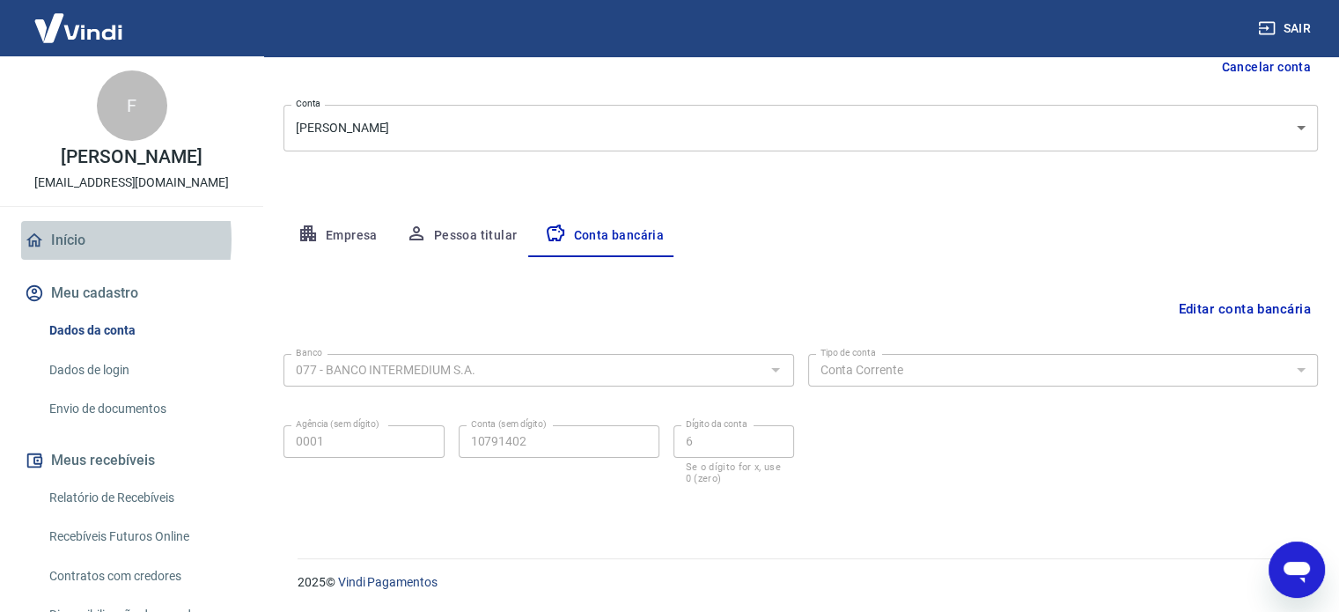
click at [64, 239] on link "Início" at bounding box center [131, 240] width 221 height 39
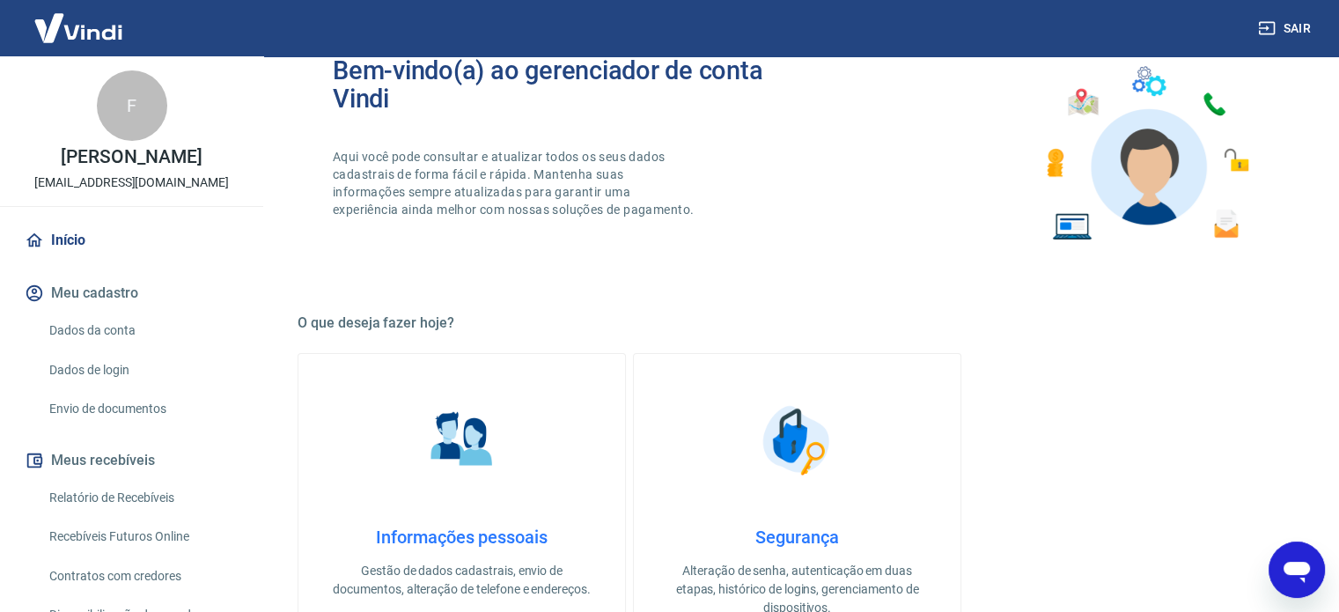
scroll to position [264, 0]
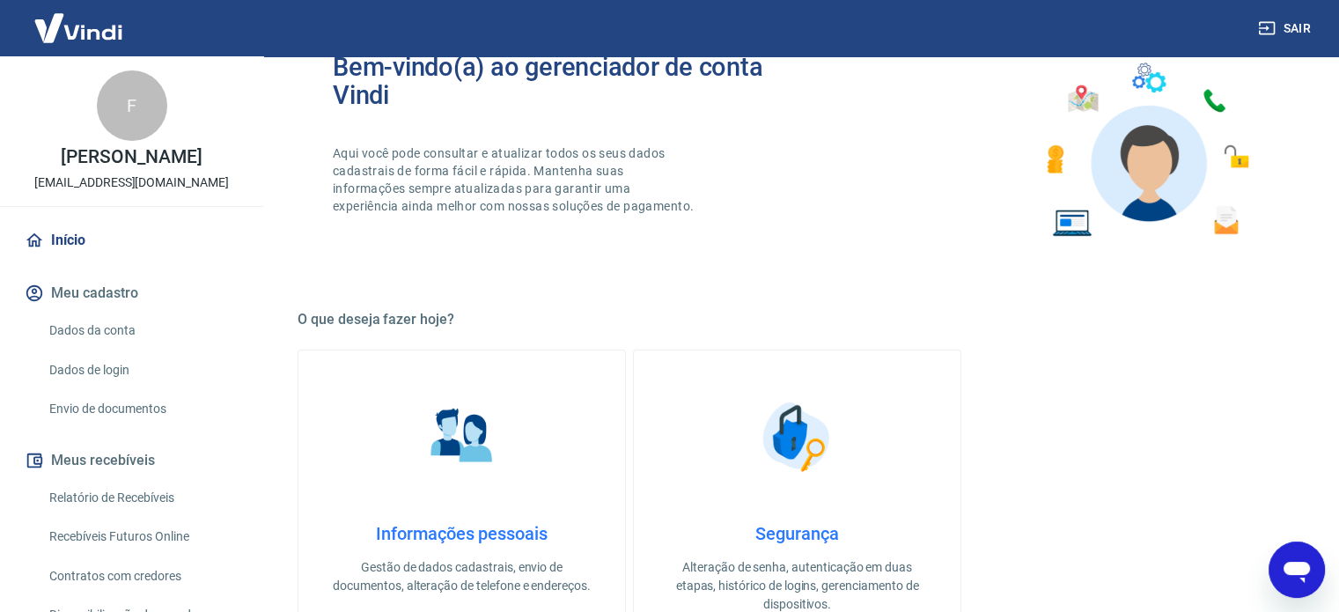
click at [129, 282] on button "Meu cadastro" at bounding box center [131, 293] width 221 height 39
click at [130, 327] on link "Dados da conta" at bounding box center [142, 330] width 200 height 36
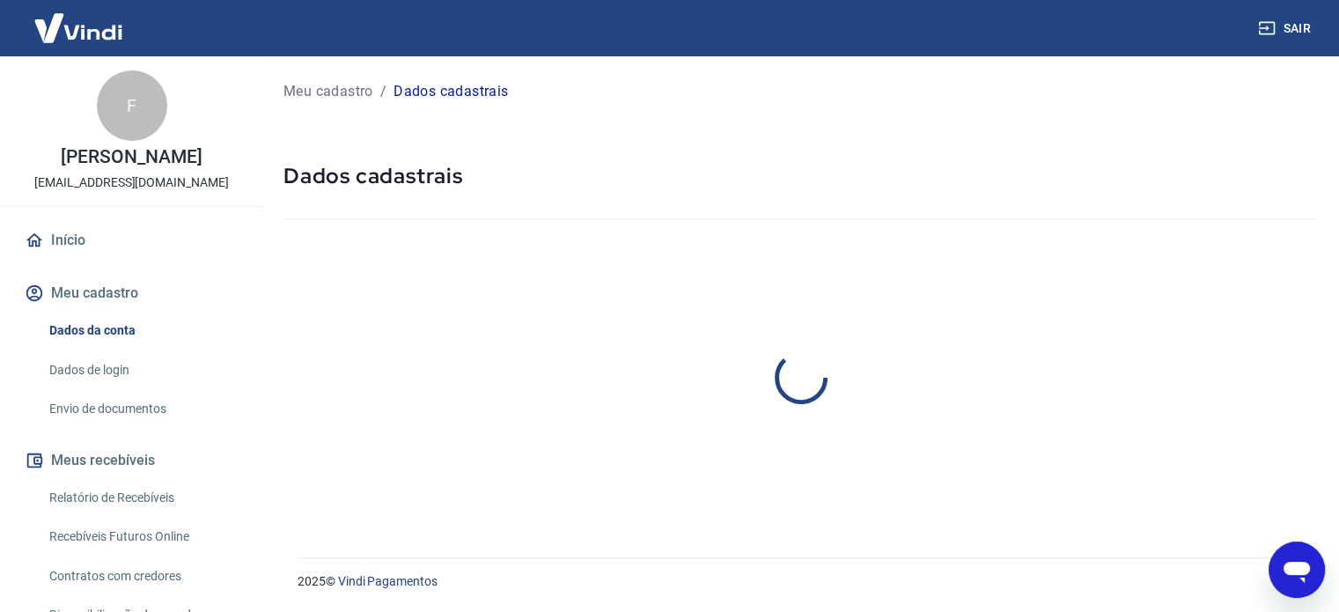
select select "PR"
select select "business"
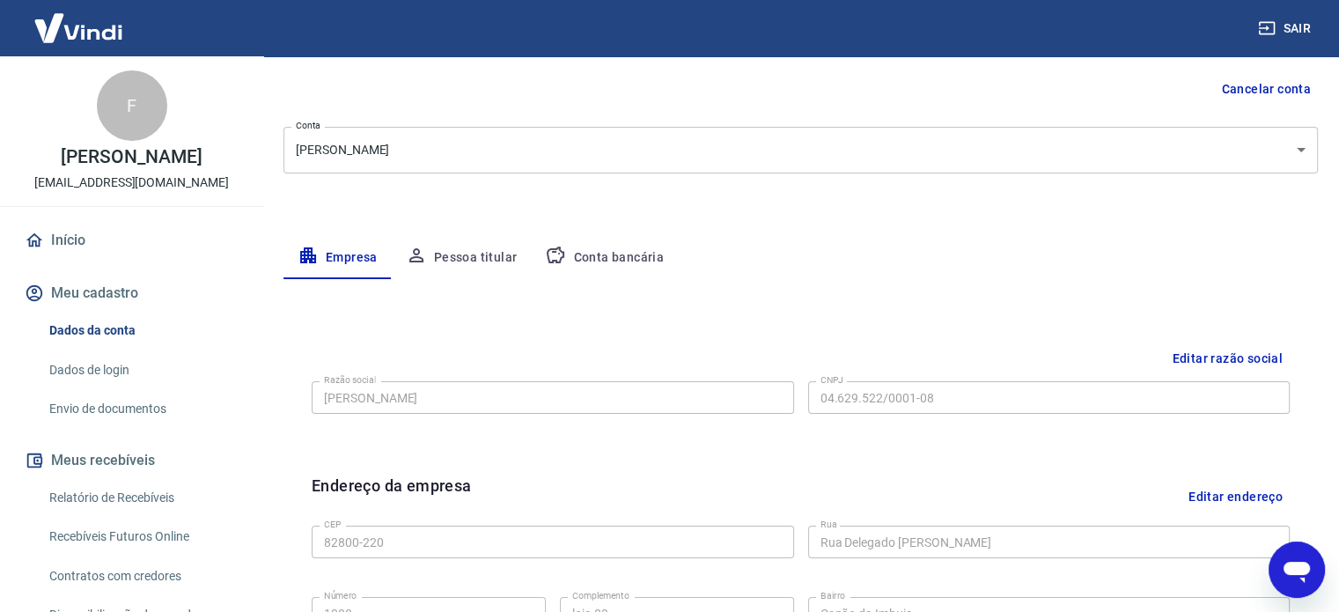
scroll to position [176, 0]
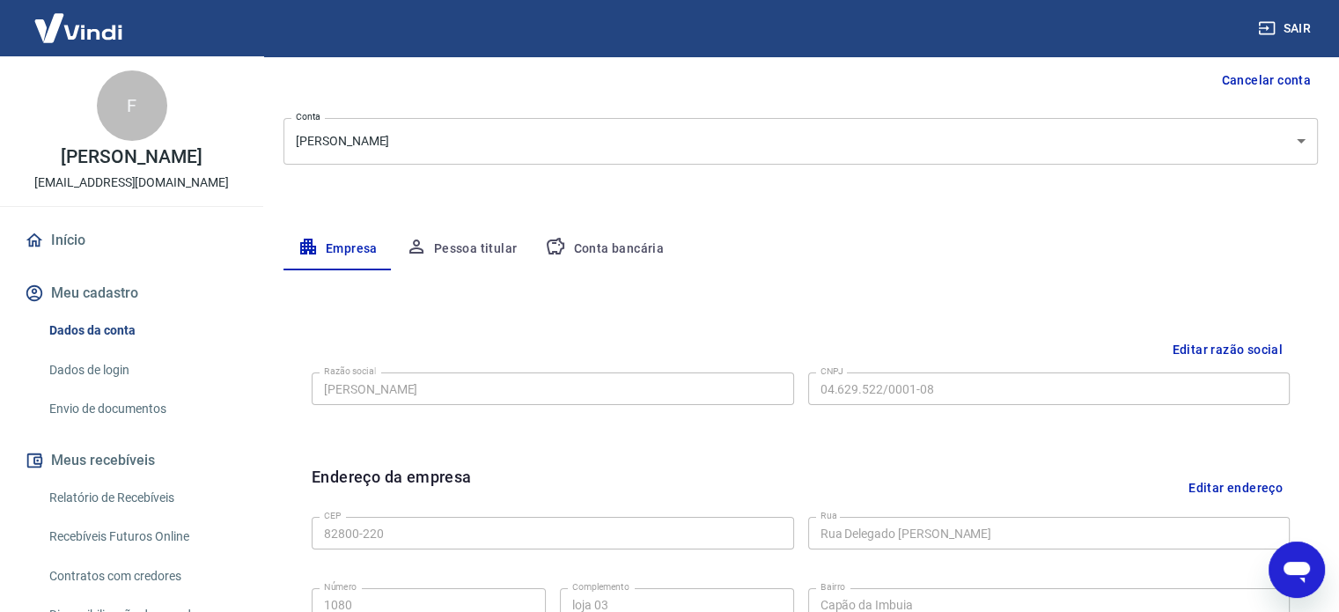
click at [661, 253] on button "Conta bancária" at bounding box center [604, 249] width 147 height 42
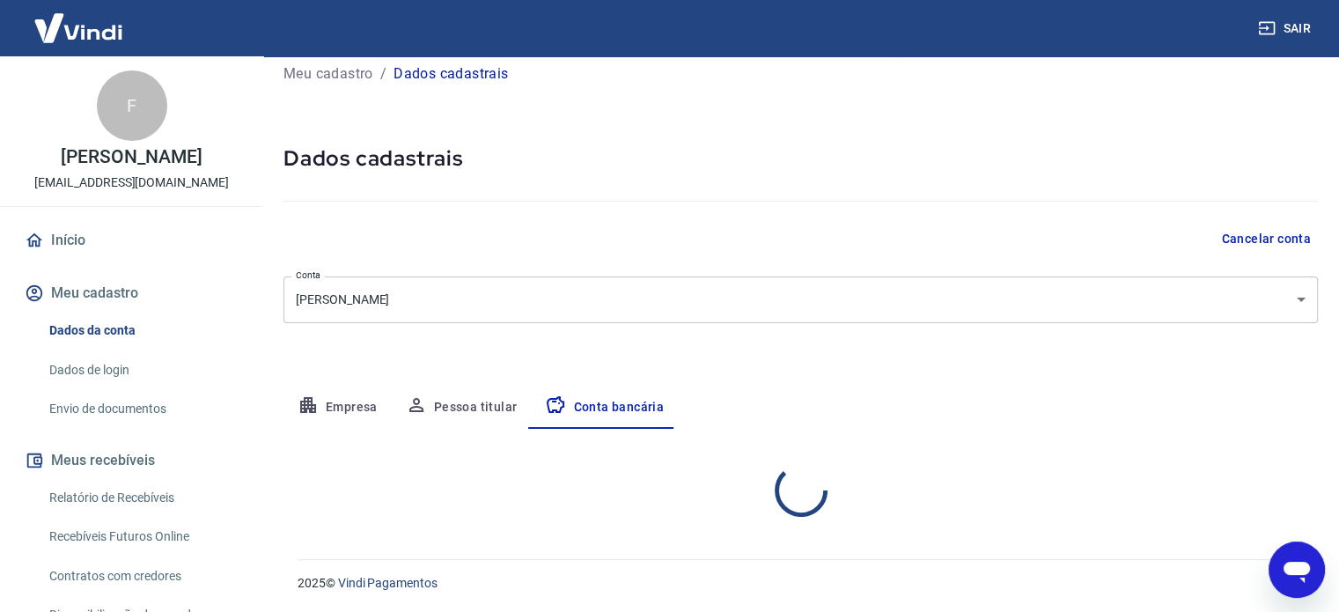
select select "1"
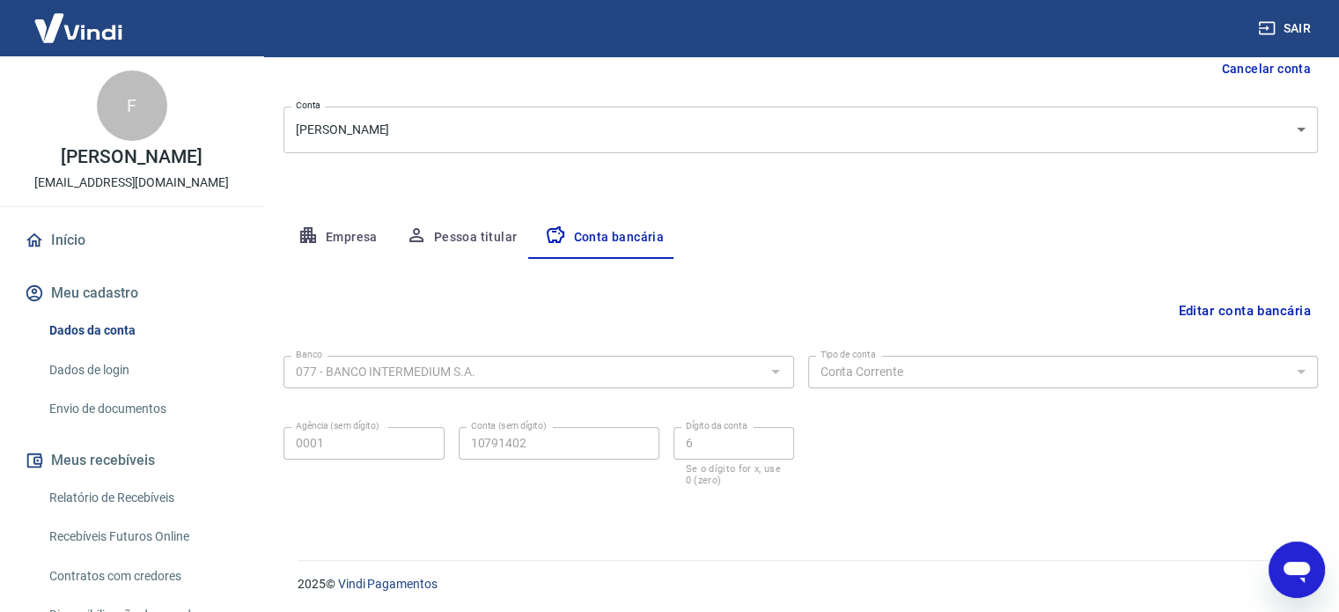
scroll to position [189, 0]
click at [1215, 294] on button "Editar conta bancária" at bounding box center [1244, 308] width 147 height 33
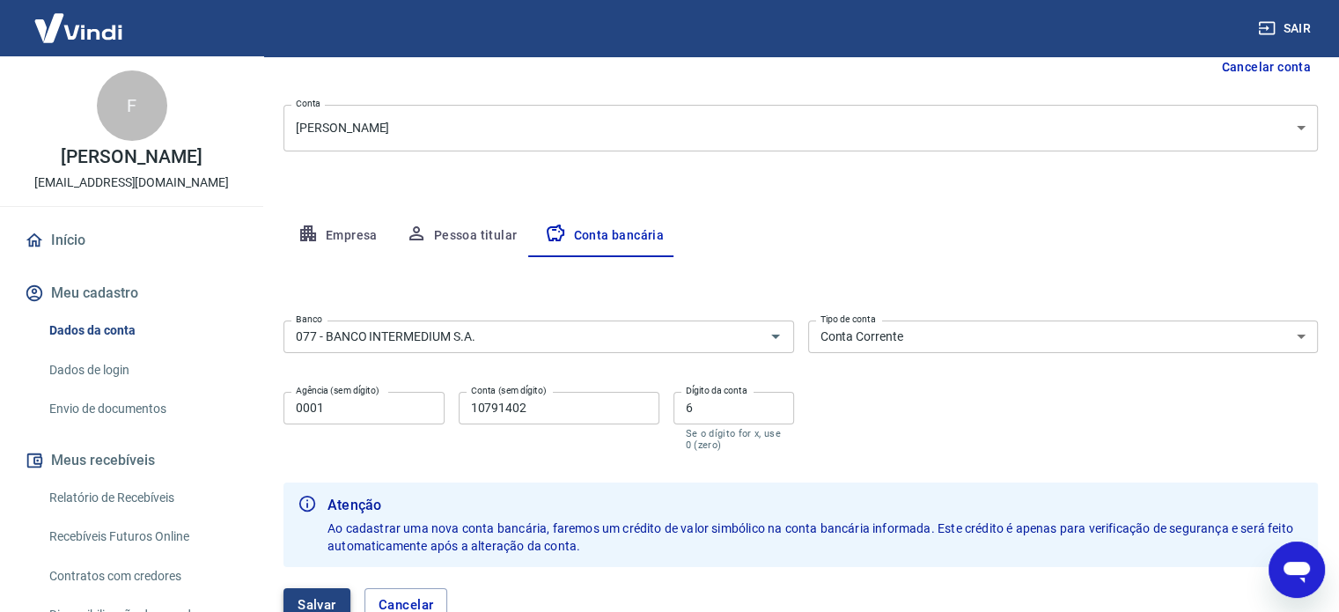
click at [329, 591] on button "Salvar" at bounding box center [316, 604] width 67 height 33
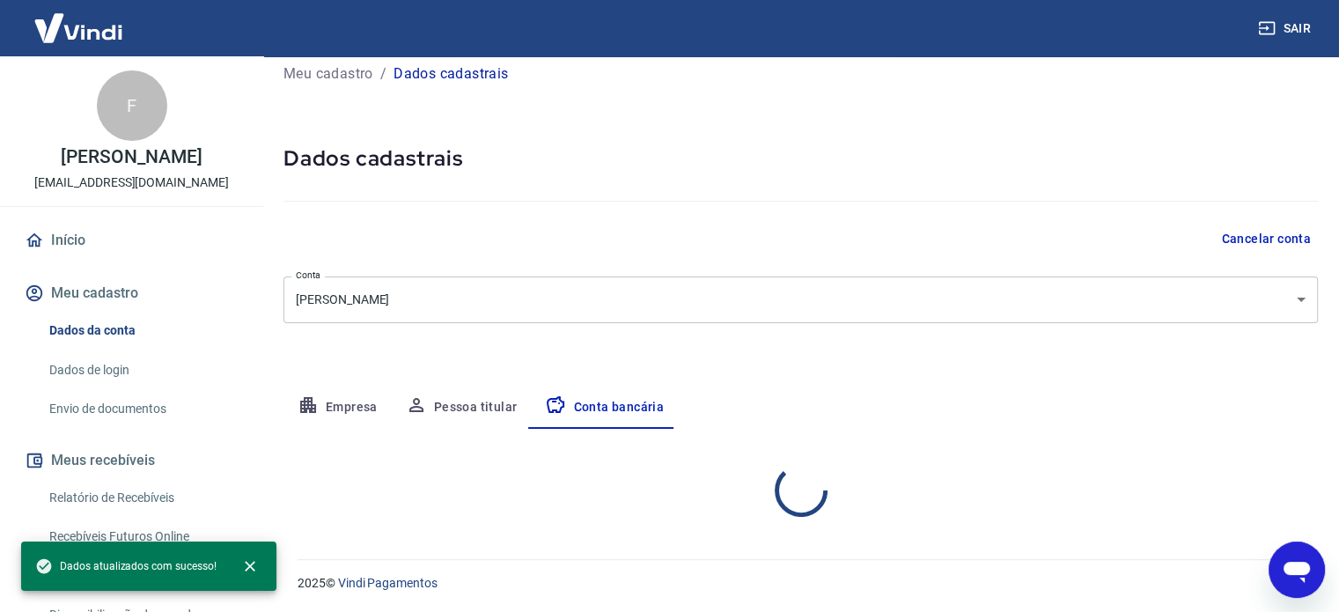
select select "1"
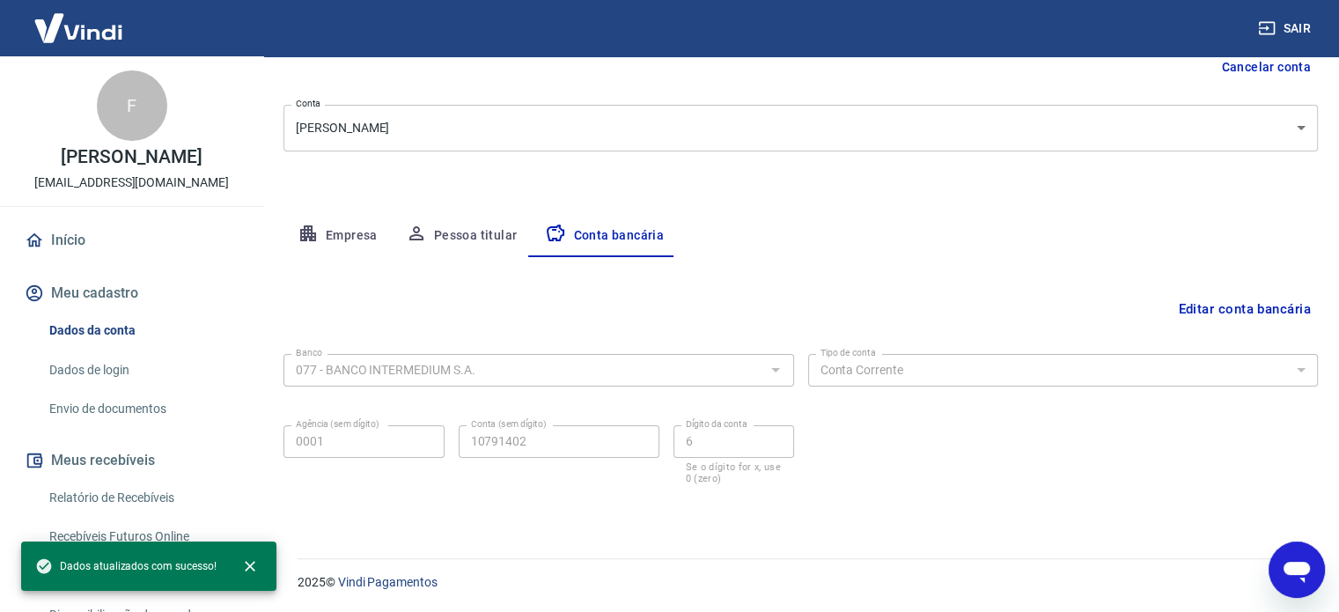
click at [104, 408] on link "Envio de documentos" at bounding box center [142, 409] width 200 height 36
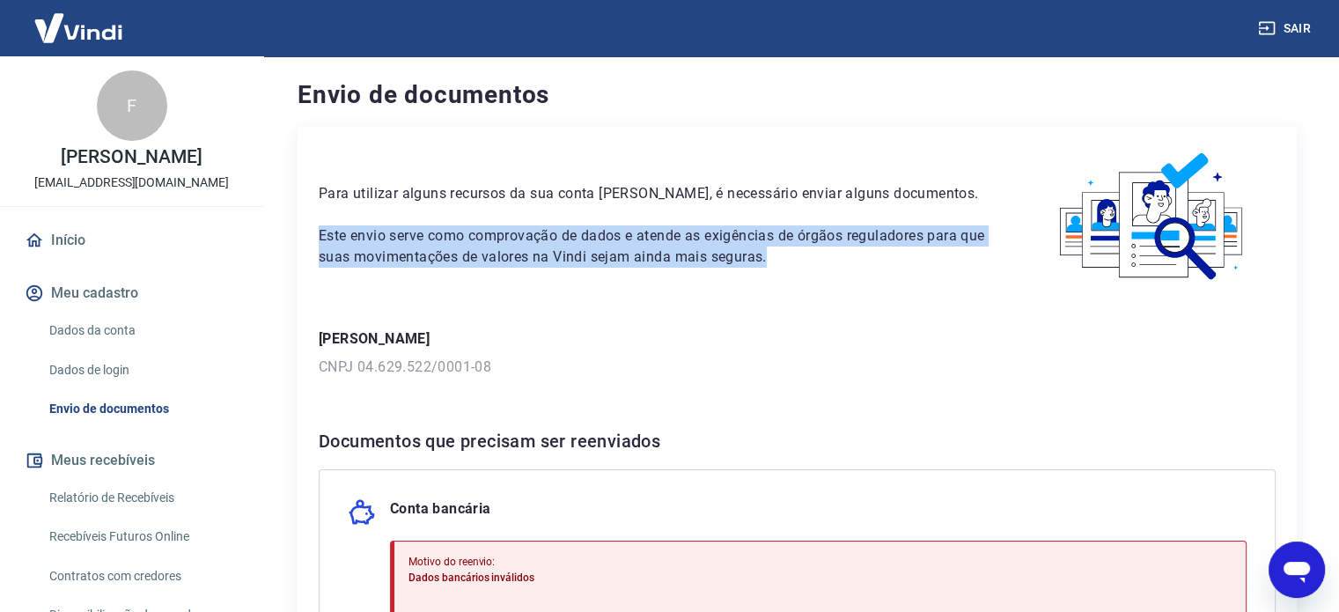
drag, startPoint x: 317, startPoint y: 238, endPoint x: 864, endPoint y: 261, distance: 548.0
click at [864, 261] on div "Para utilizar alguns recursos da sua conta Vindi, é necessário enviar alguns do…" at bounding box center [797, 484] width 999 height 714
click at [852, 252] on p "Este envio serve como comprovação de dados e atende as exigências de órgãos reg…" at bounding box center [653, 246] width 669 height 42
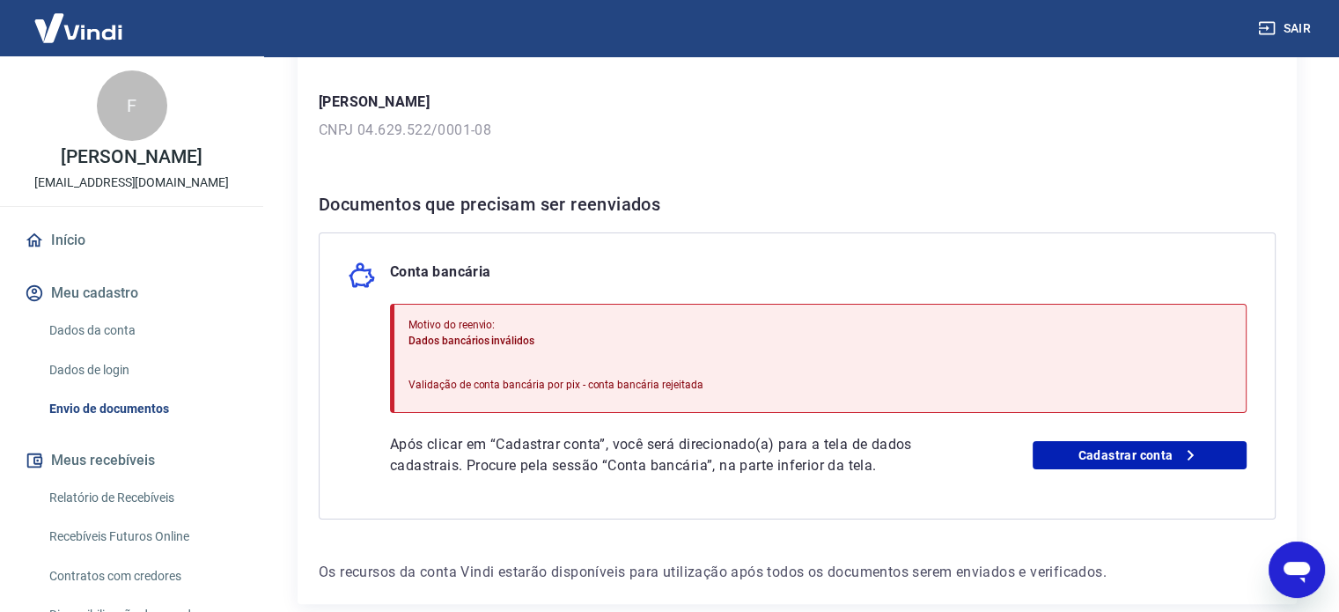
scroll to position [264, 0]
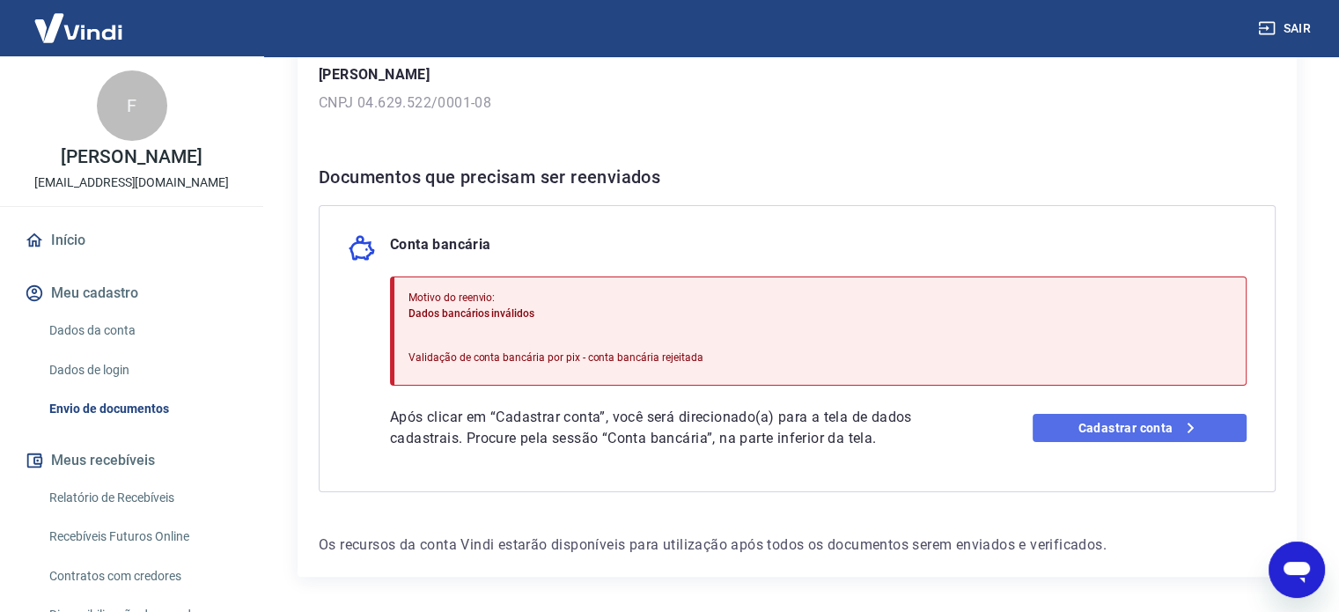
click at [1084, 425] on link "Cadastrar conta" at bounding box center [1139, 428] width 214 height 28
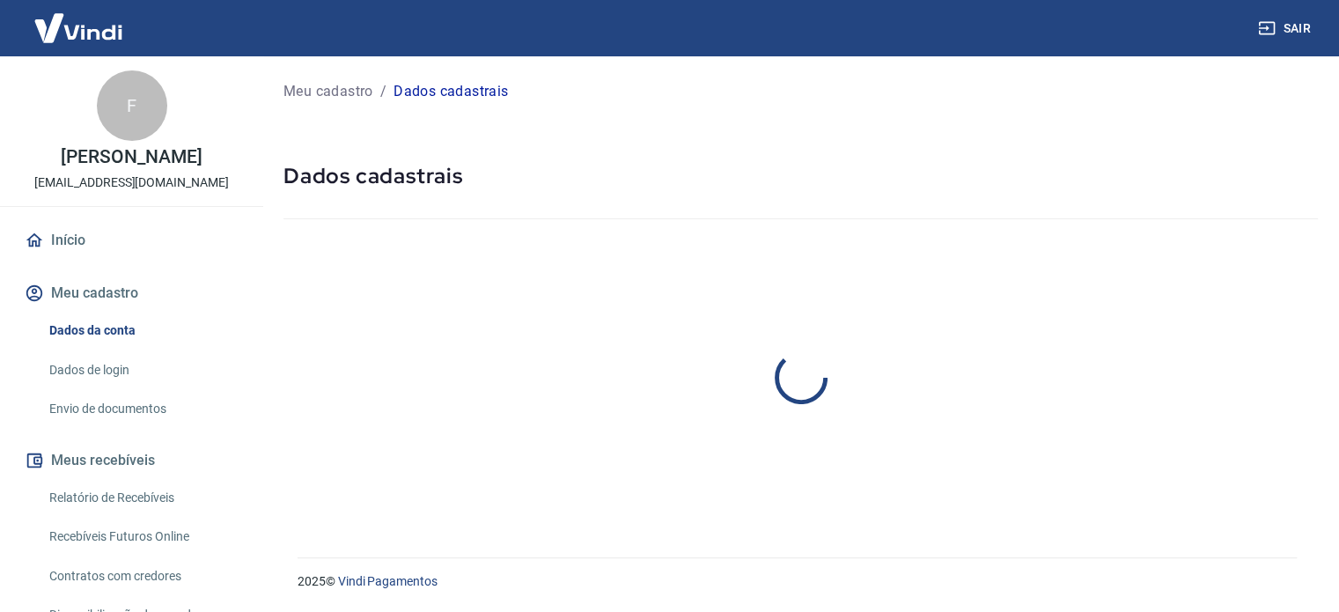
select select "PR"
select select "business"
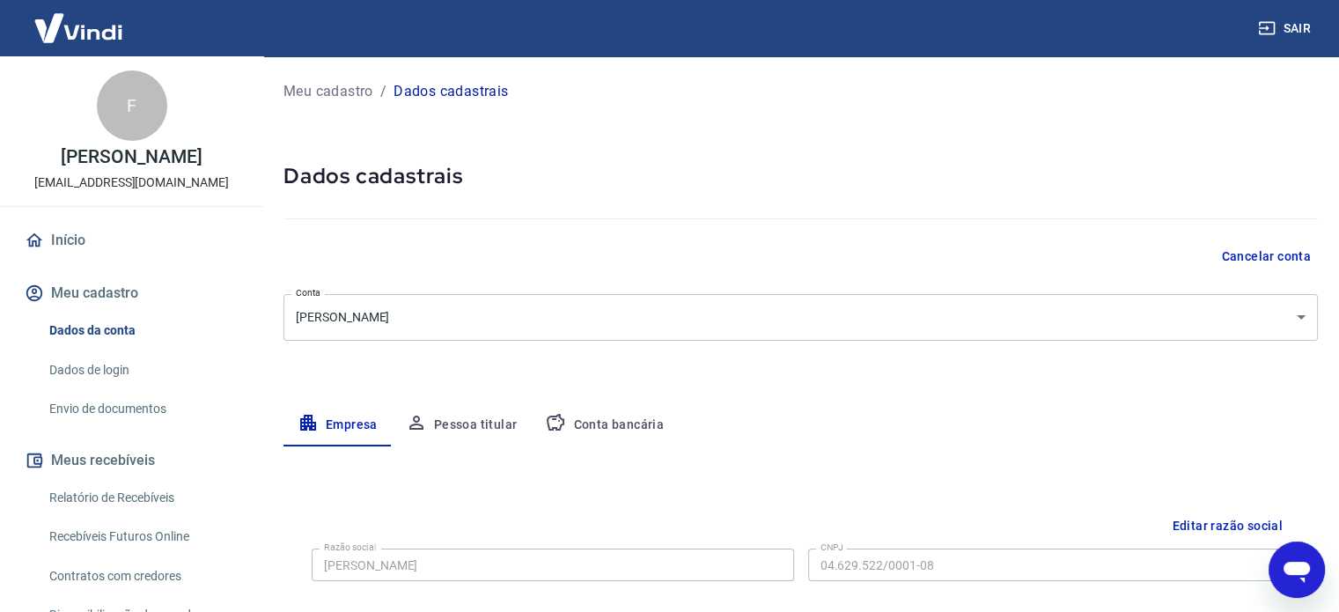
click at [112, 411] on link "Envio de documentos" at bounding box center [142, 409] width 200 height 36
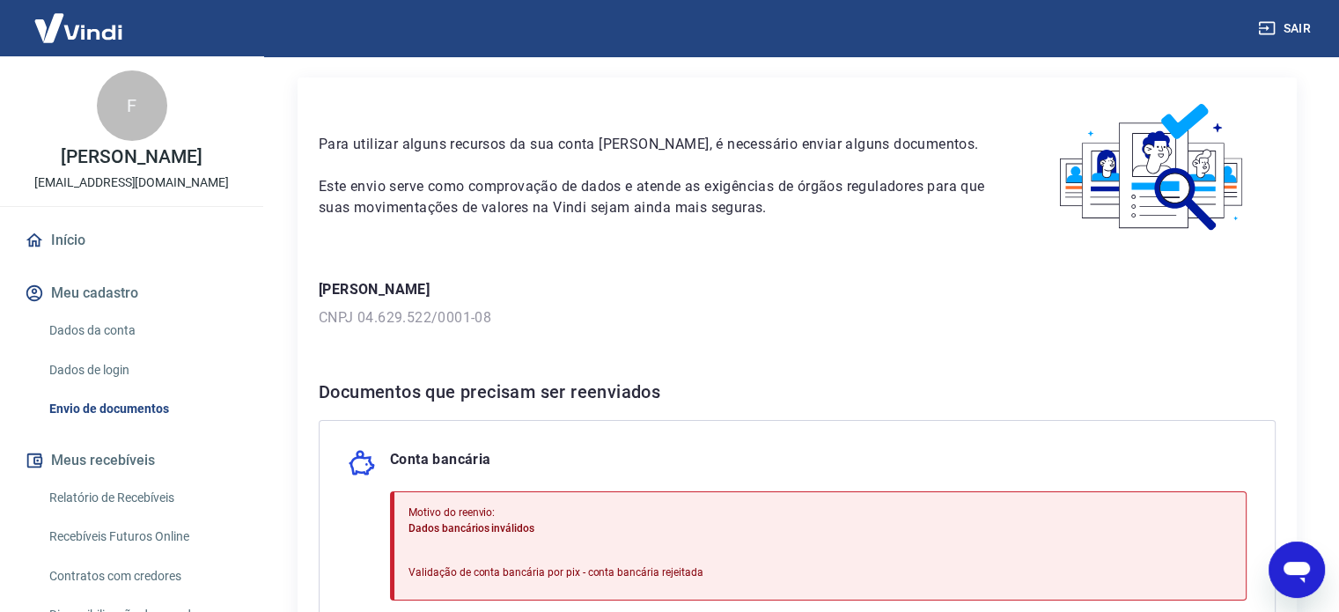
scroll to position [88, 0]
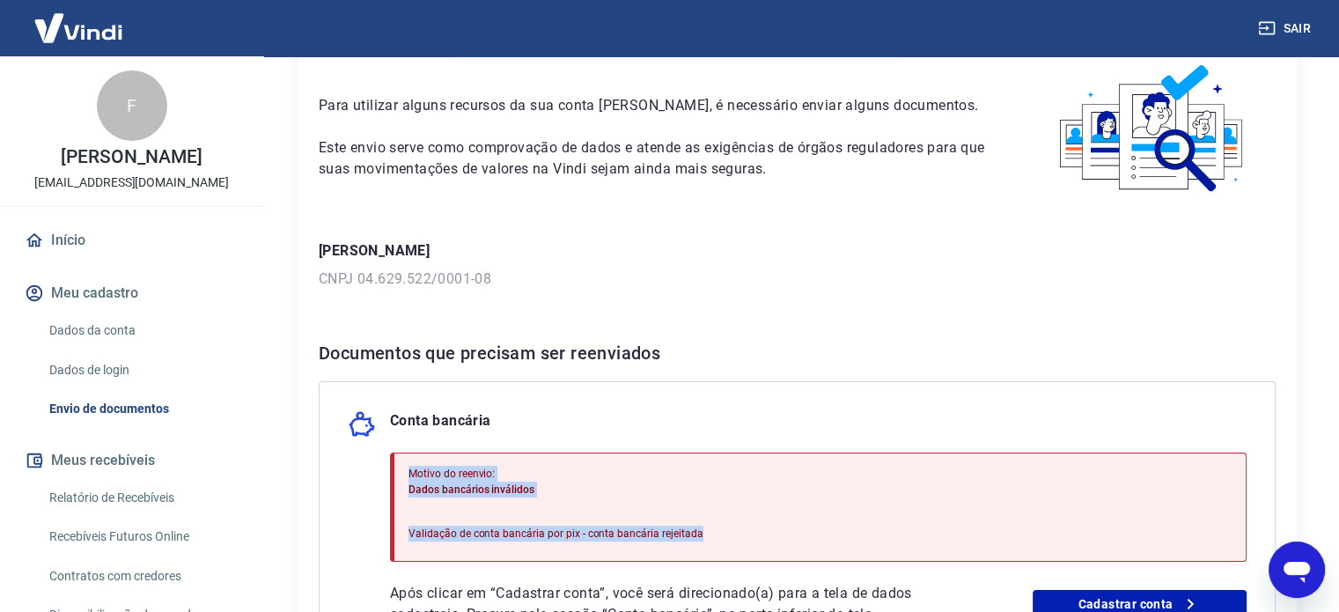
drag, startPoint x: 405, startPoint y: 478, endPoint x: 700, endPoint y: 547, distance: 303.0
click at [700, 547] on div "Motivo do reenvio: Dados bancários inválidos Validação de conta bancária por pi…" at bounding box center [818, 506] width 856 height 109
copy div "Motivo do reenvio: Dados bancários inválidos Validação de conta bancária por pi…"
